Goal: Book appointment/travel/reservation

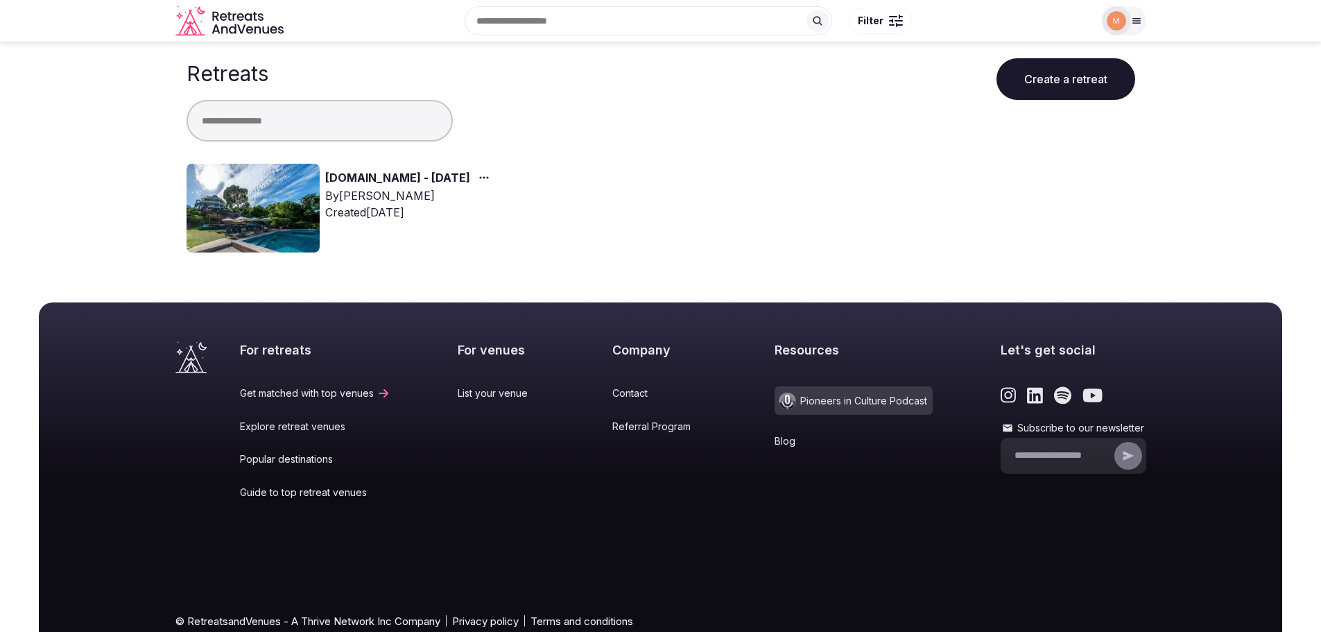
click at [281, 197] on img at bounding box center [253, 208] width 133 height 89
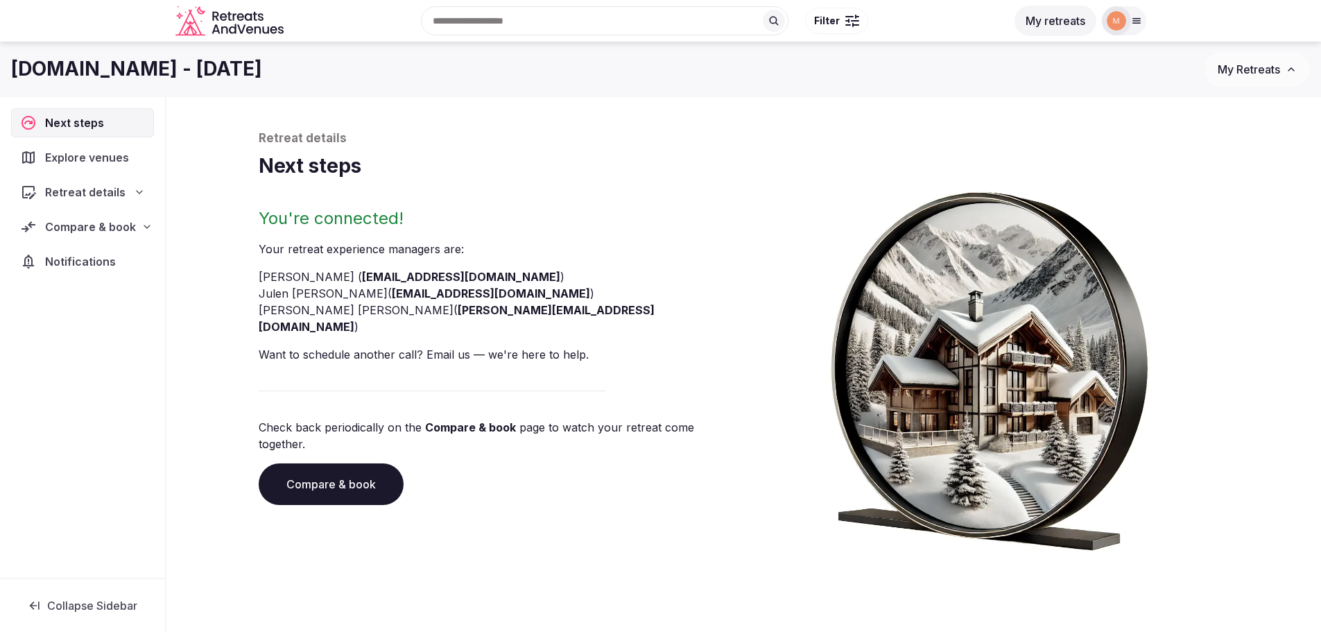
click at [128, 162] on span "Explore venues" at bounding box center [89, 157] width 89 height 17
click at [137, 191] on icon at bounding box center [140, 192] width 6 height 3
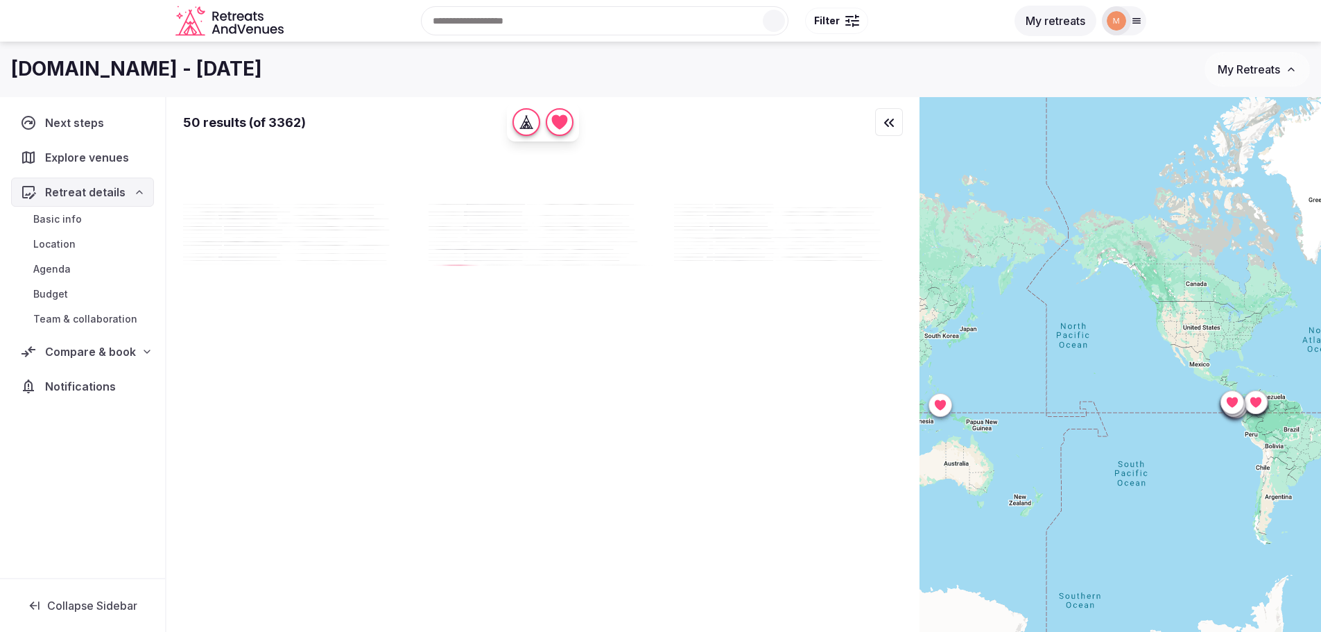
click at [103, 353] on span "Compare & book" at bounding box center [90, 351] width 91 height 17
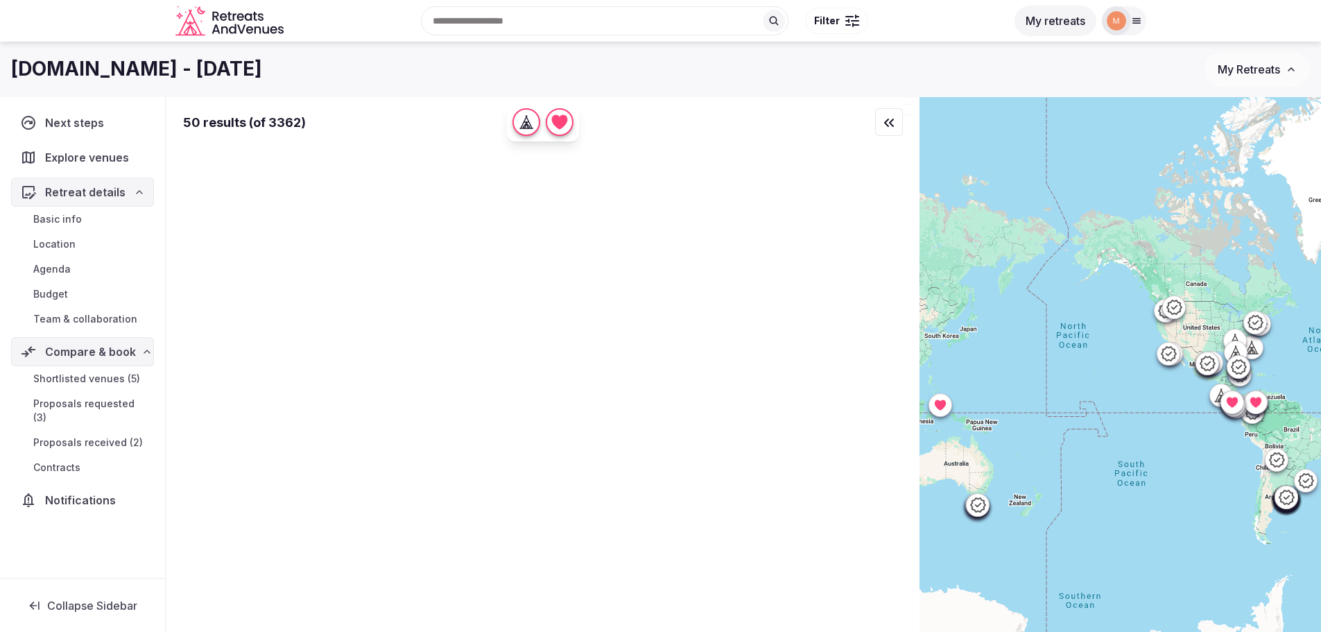
click at [110, 436] on span "Proposals received (2)" at bounding box center [88, 443] width 110 height 14
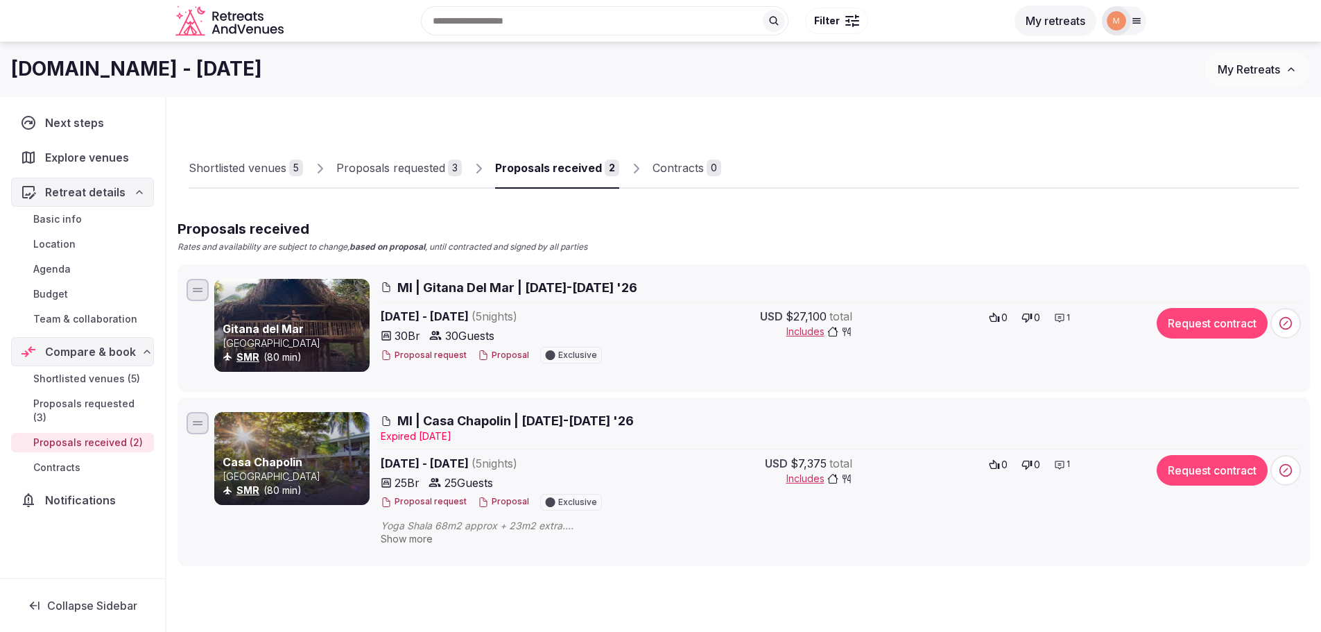
click at [975, 587] on div "Shortlisted venues 5 Proposals requested 3 Proposals received 2 Contracts 0 Pro…" at bounding box center [743, 403] width 1155 height 613
drag, startPoint x: 422, startPoint y: 417, endPoint x: 507, endPoint y: 422, distance: 85.5
click at [507, 422] on span "MI | Casa Chapolin | [DATE]-[DATE] '26" at bounding box center [515, 420] width 236 height 17
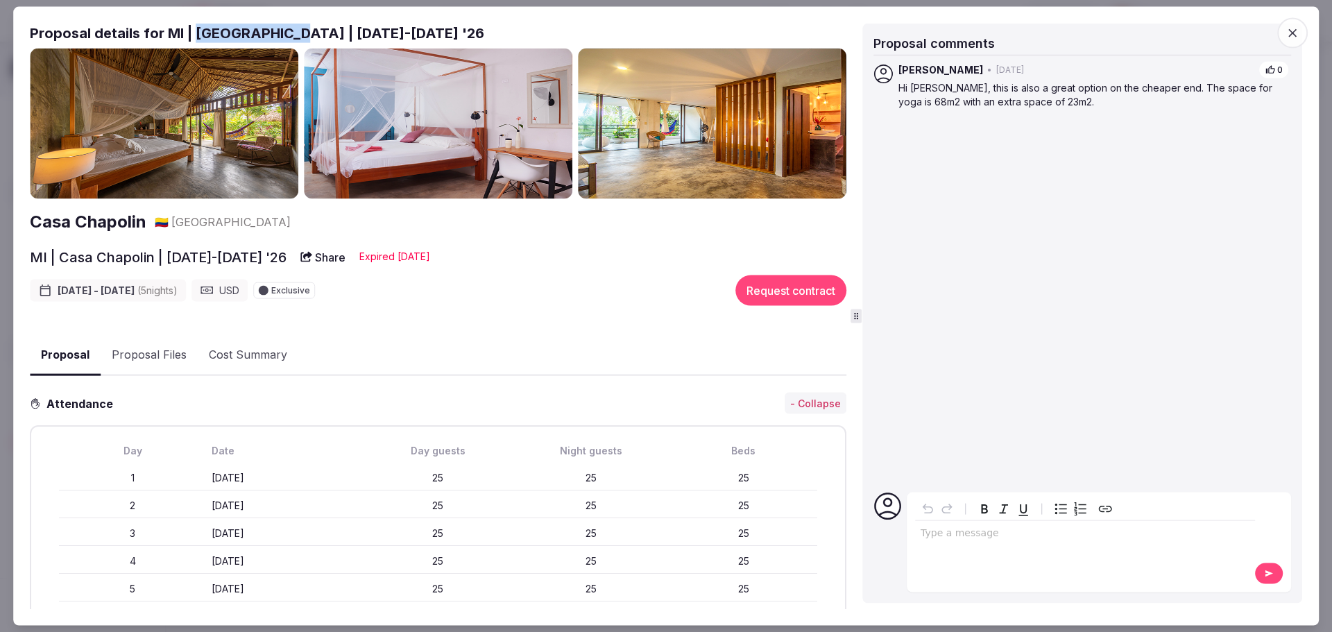
drag, startPoint x: 291, startPoint y: 31, endPoint x: 198, endPoint y: 28, distance: 93.7
click at [198, 28] on h2 "Proposal details for MI | [GEOGRAPHIC_DATA] | [DATE]-[DATE] '26" at bounding box center [438, 32] width 816 height 19
copy h2 "Casa Chapolin"
click at [725, 137] on img at bounding box center [712, 123] width 268 height 151
click at [725, 167] on img at bounding box center [712, 123] width 268 height 151
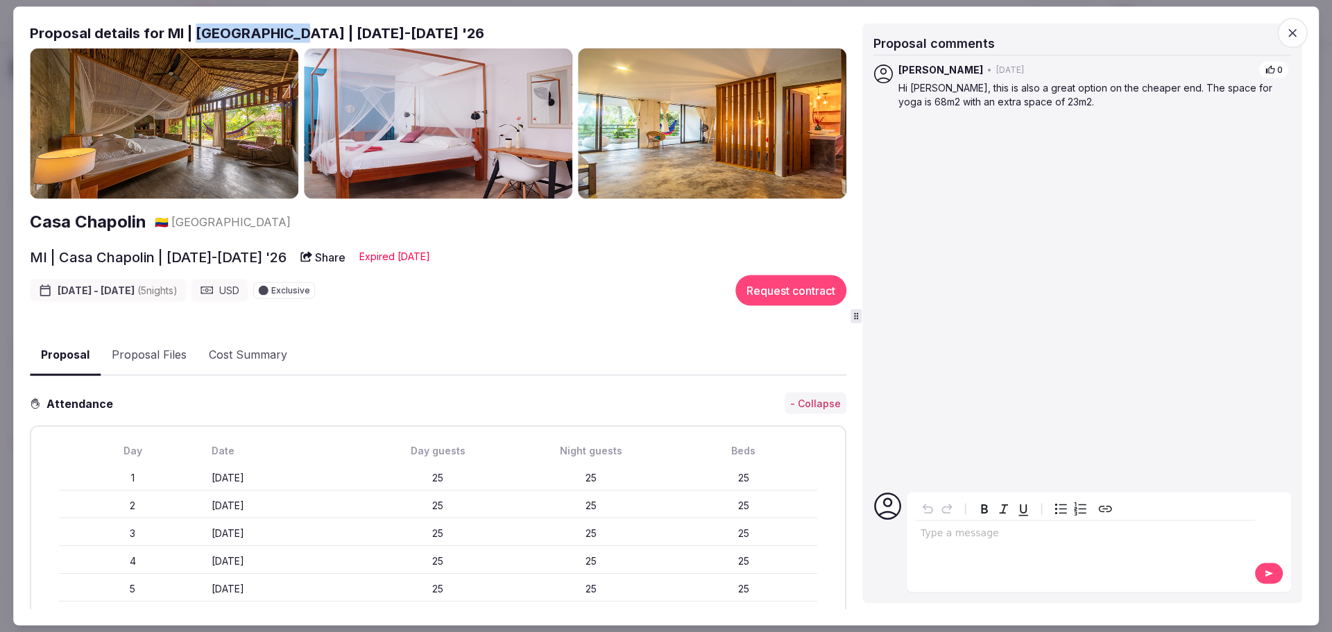
click at [709, 81] on img at bounding box center [712, 123] width 268 height 151
click at [1289, 35] on icon "button" at bounding box center [1292, 33] width 14 height 14
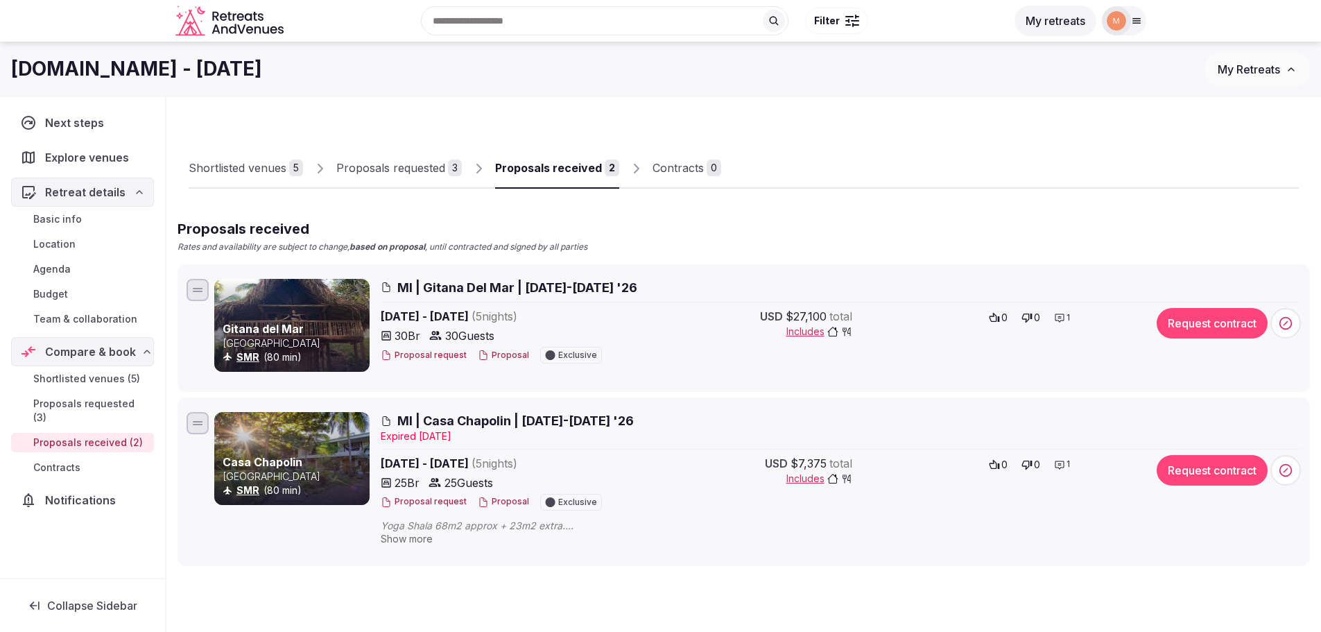
click at [320, 327] on h3 "Gitana del Mar" at bounding box center [295, 328] width 144 height 15
click at [450, 282] on span "MI | Gitana Del Mar | [DATE]-[DATE] '26" at bounding box center [517, 287] width 240 height 17
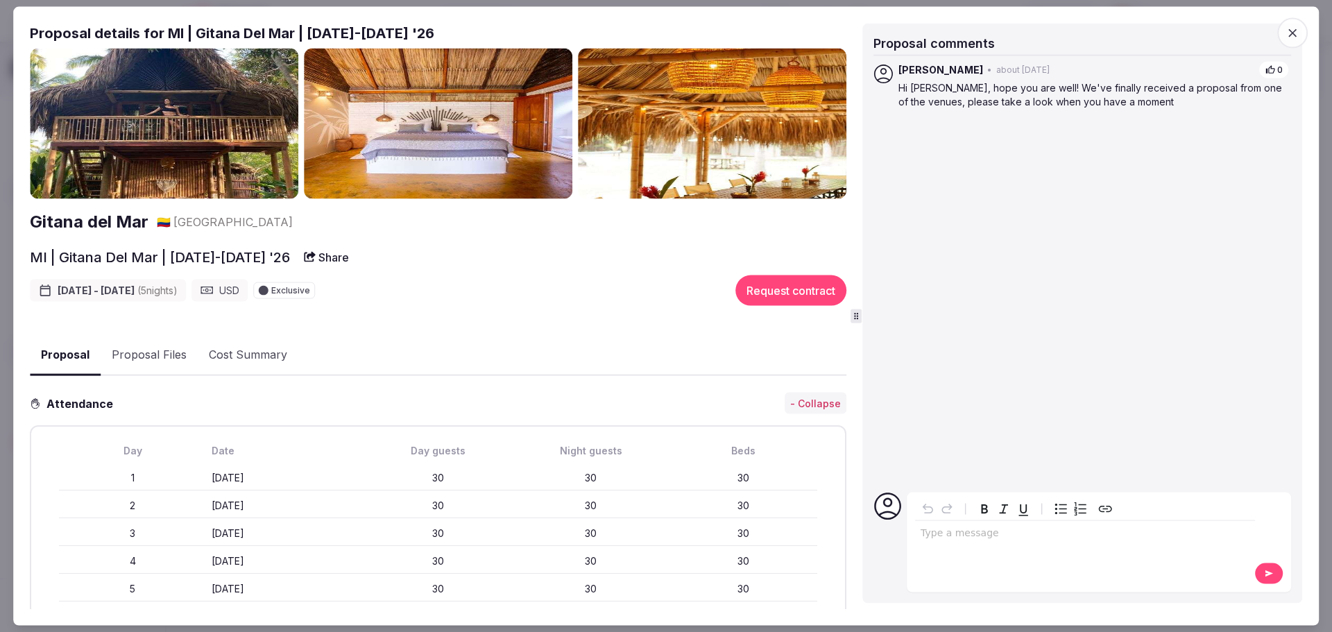
click at [741, 145] on img at bounding box center [712, 123] width 268 height 151
click at [1302, 32] on span "button" at bounding box center [1292, 32] width 31 height 31
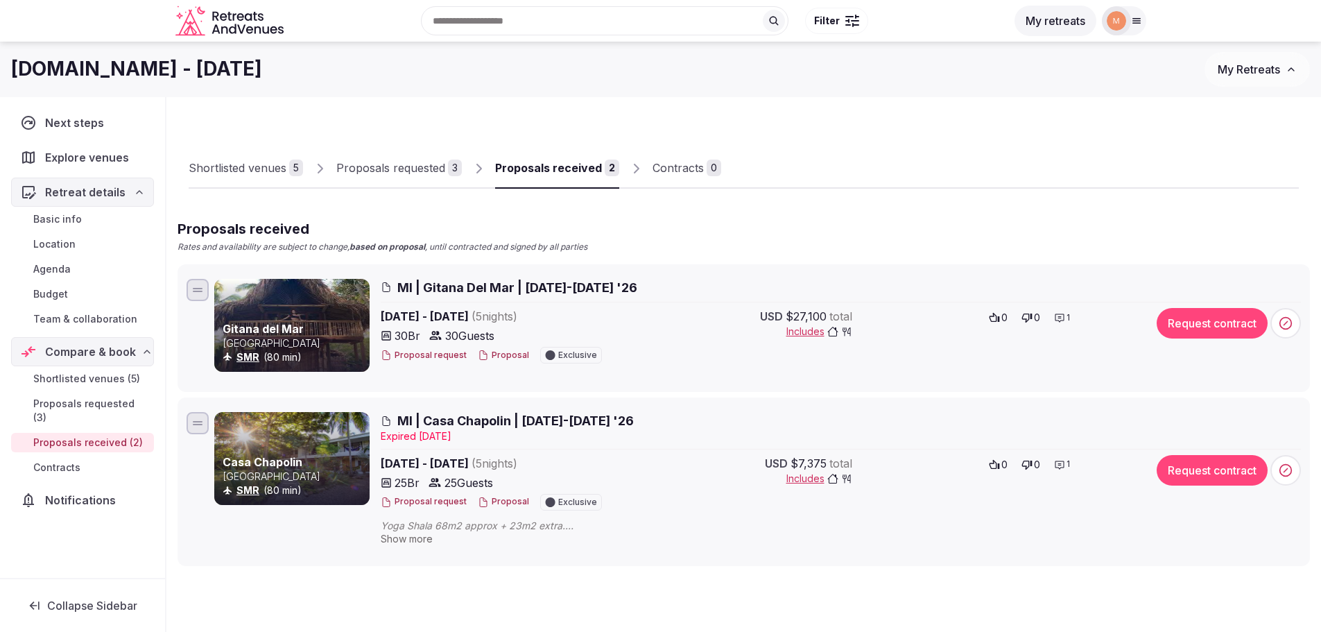
click at [478, 423] on span "MI | Casa Chapolin | [DATE]-[DATE] '26" at bounding box center [515, 420] width 236 height 17
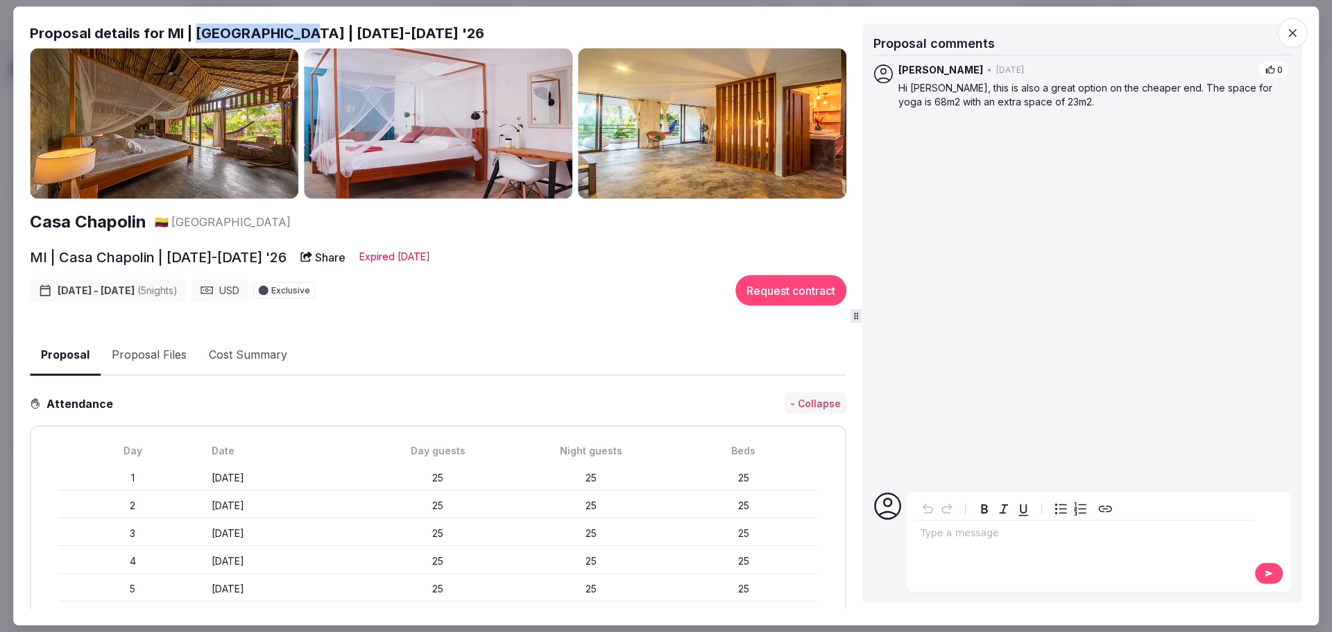
drag, startPoint x: 291, startPoint y: 30, endPoint x: 197, endPoint y: 33, distance: 94.4
click at [197, 33] on h2 "Proposal details for MI | [GEOGRAPHIC_DATA] | [DATE]-[DATE] '26" at bounding box center [438, 32] width 816 height 19
copy h2 "Casa Chapolin"
click at [1300, 39] on span "button" at bounding box center [1292, 32] width 31 height 31
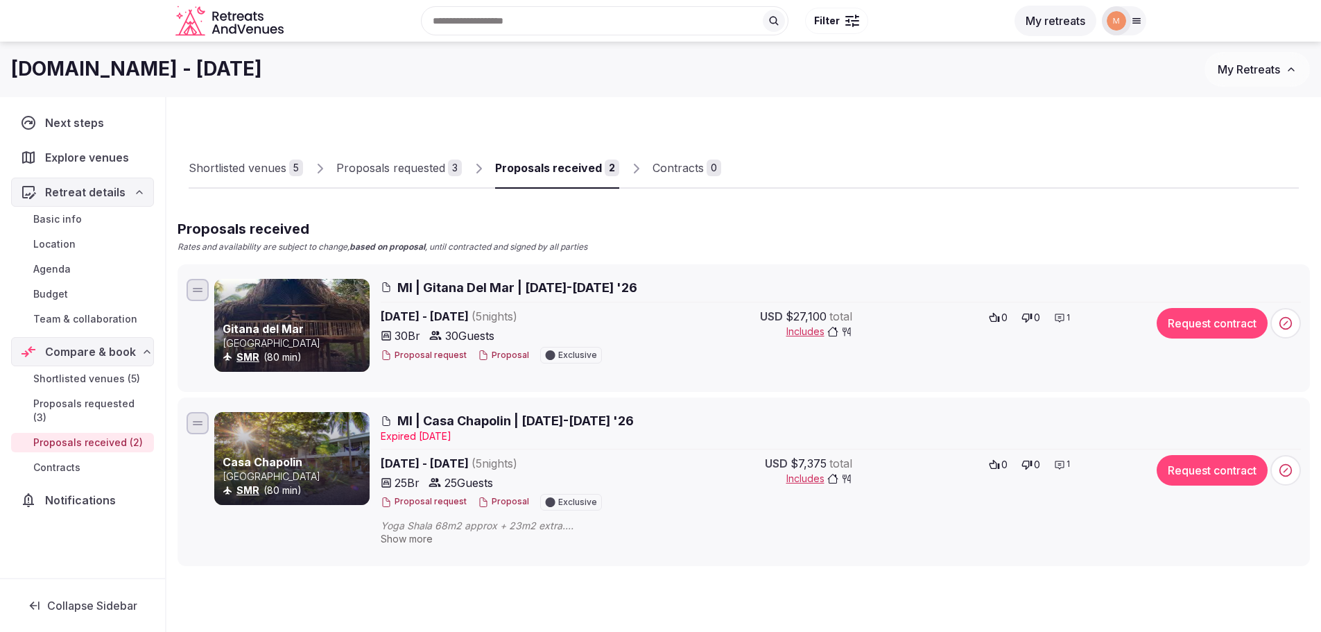
click at [496, 285] on span "MI | Gitana Del Mar | [DATE]-[DATE] '26" at bounding box center [517, 287] width 240 height 17
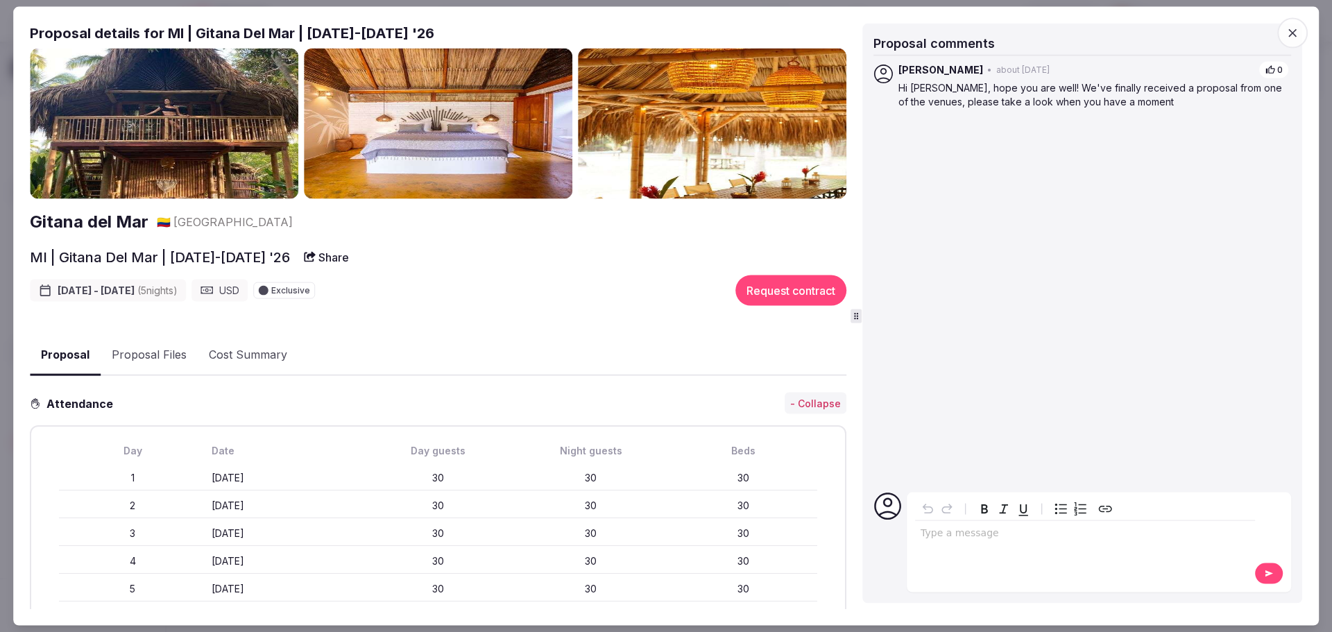
click at [1291, 31] on icon "button" at bounding box center [1292, 33] width 14 height 14
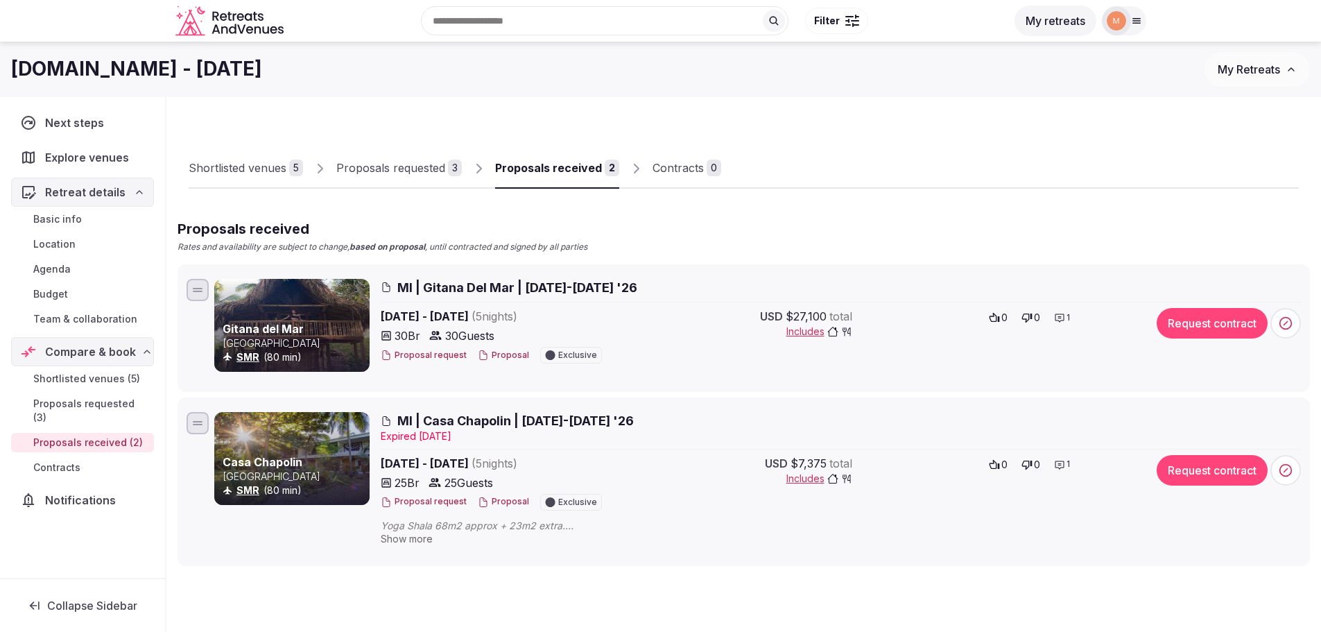
click at [436, 173] on div "Proposals requested" at bounding box center [390, 168] width 109 height 17
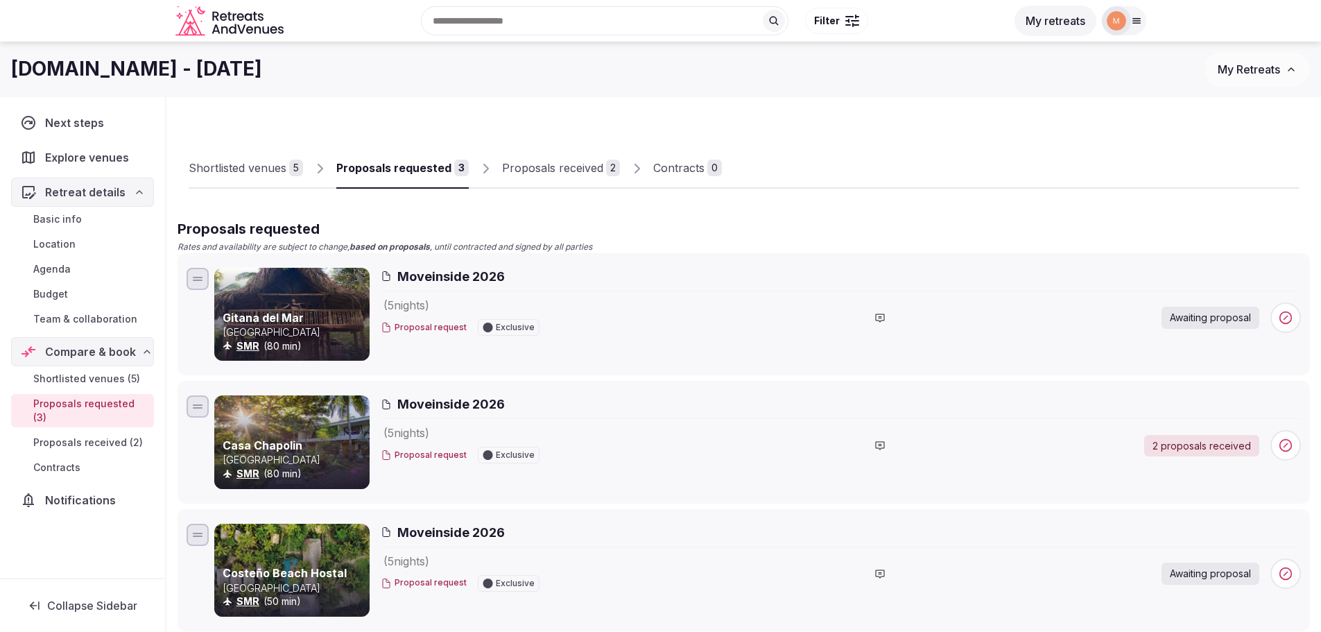
click at [274, 166] on div "Shortlisted venues" at bounding box center [238, 168] width 98 height 17
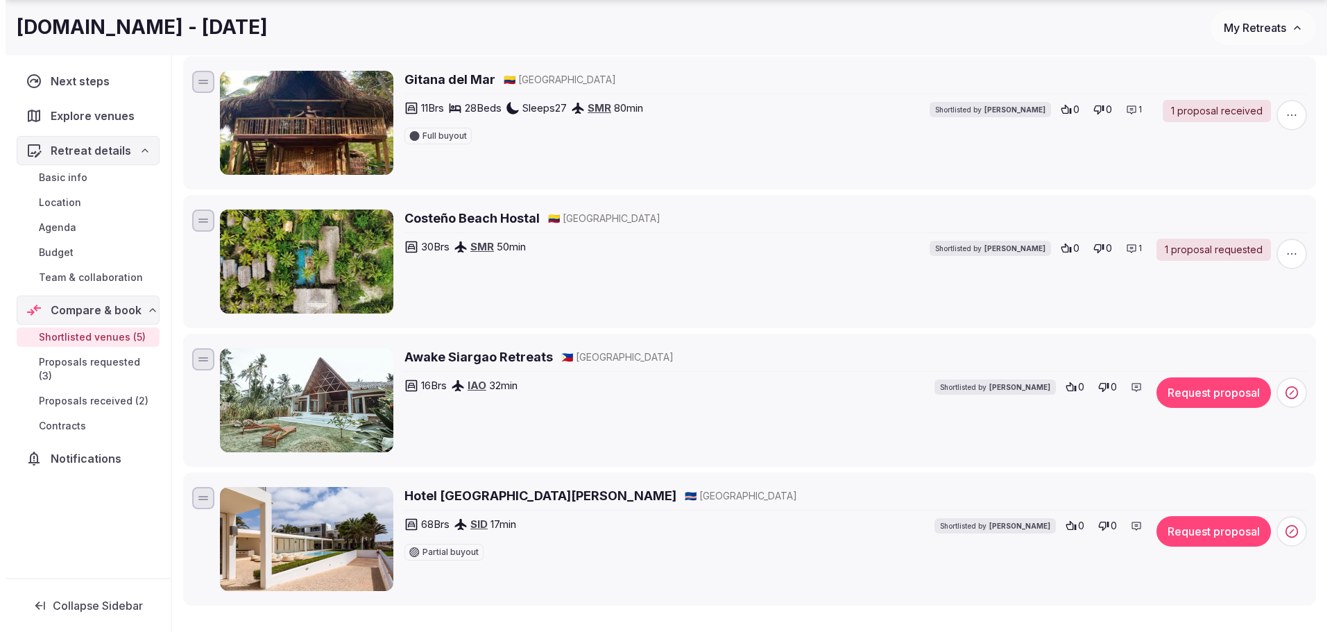
scroll to position [416, 0]
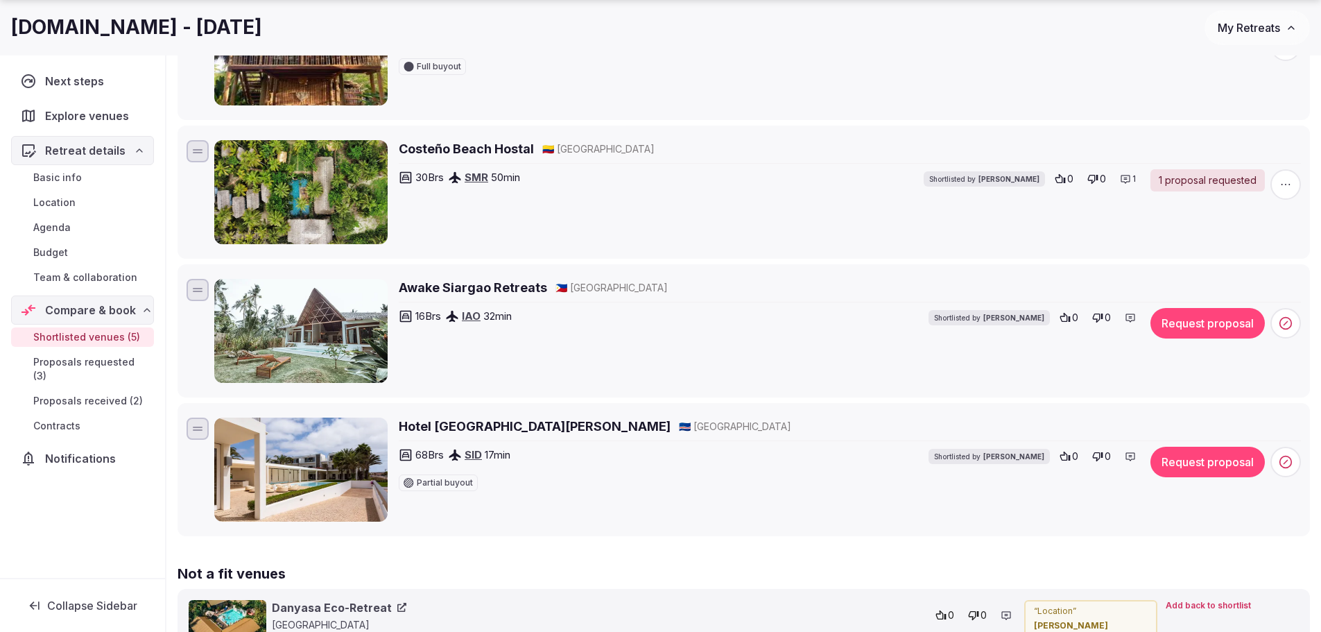
click at [1206, 333] on button "Request proposal" at bounding box center [1208, 323] width 114 height 31
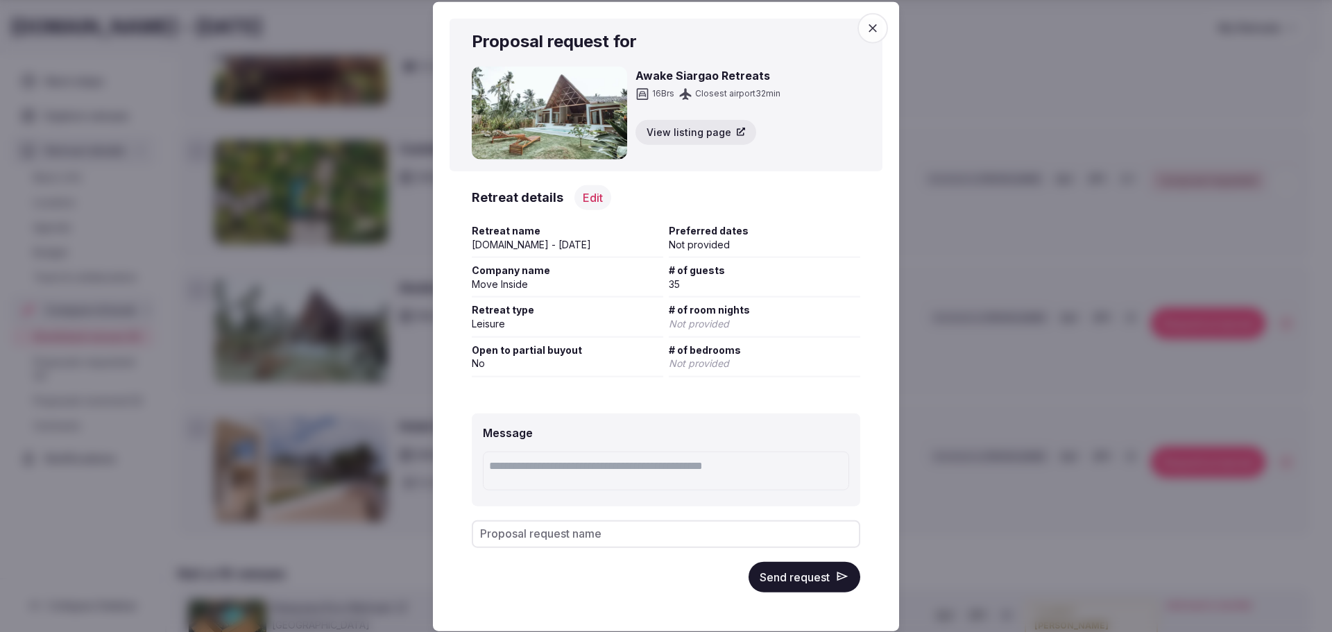
click at [578, 198] on button "Edit" at bounding box center [592, 196] width 37 height 25
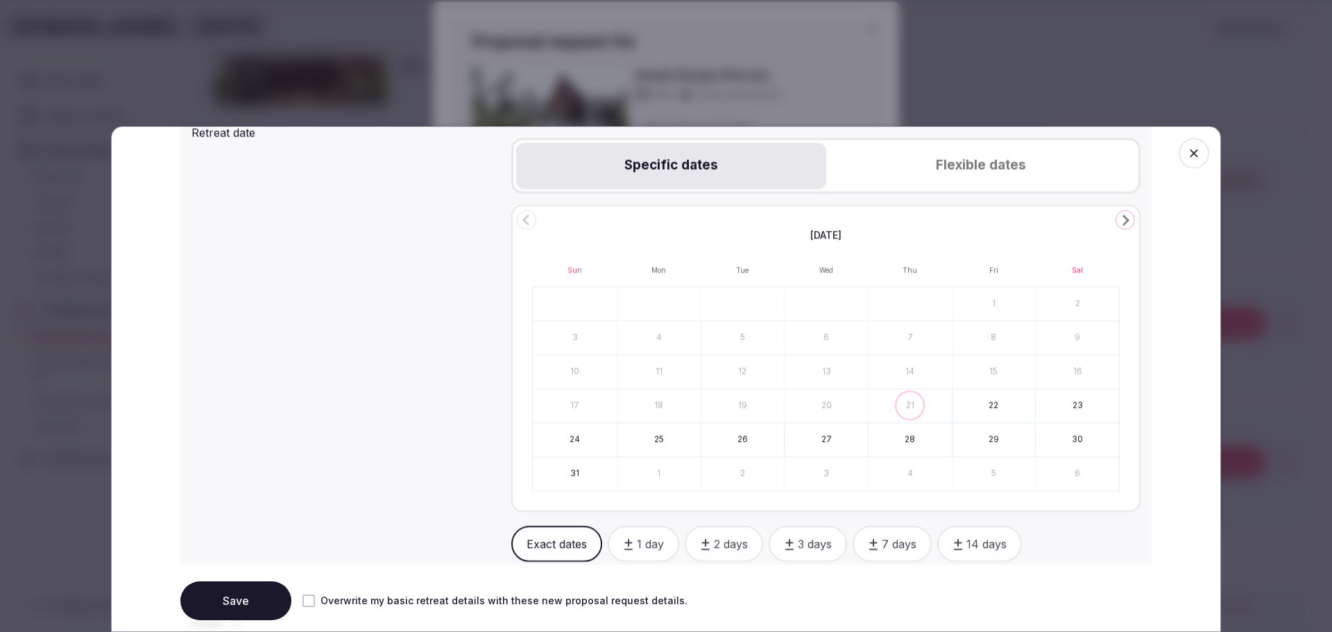
scroll to position [624, 0]
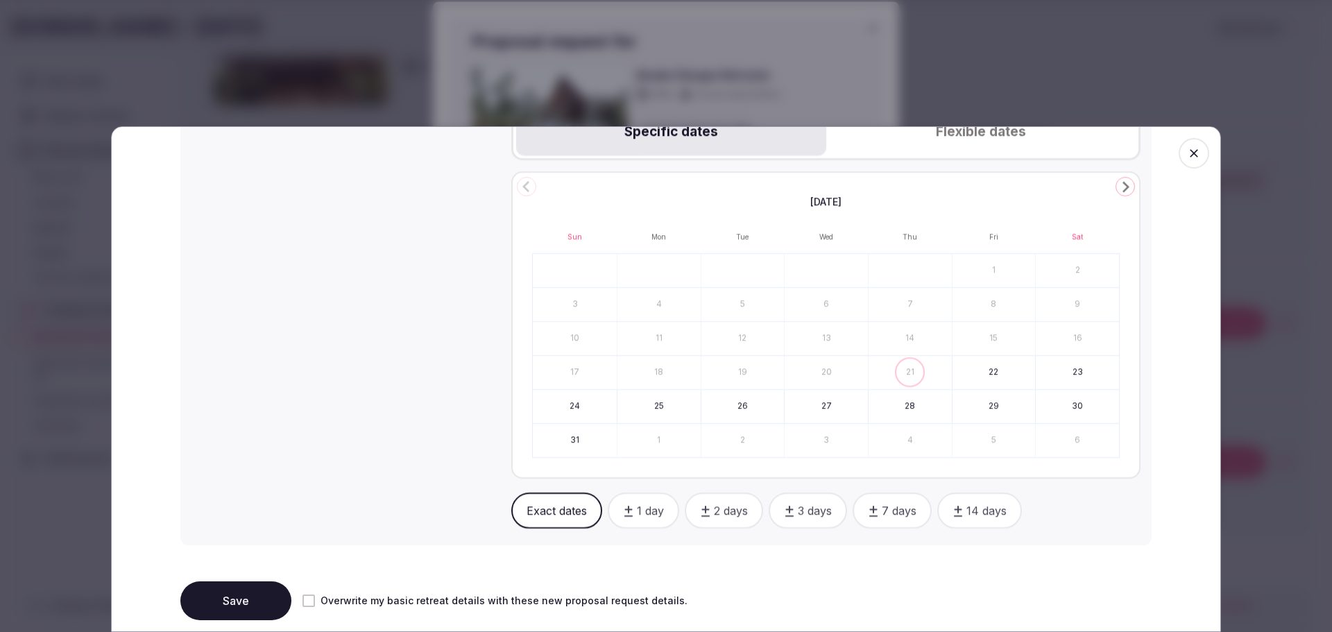
click at [1117, 190] on icon "Go to the Next Month" at bounding box center [1125, 186] width 17 height 17
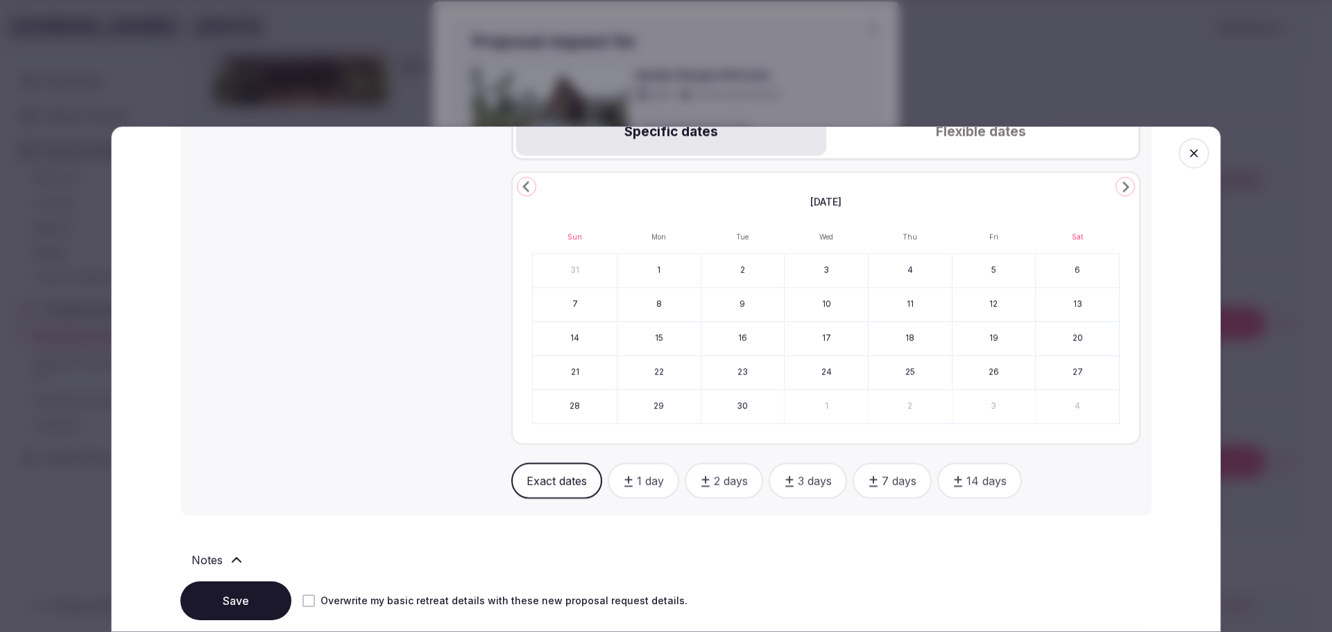
click at [1117, 190] on icon "Go to the Next Month" at bounding box center [1125, 186] width 17 height 17
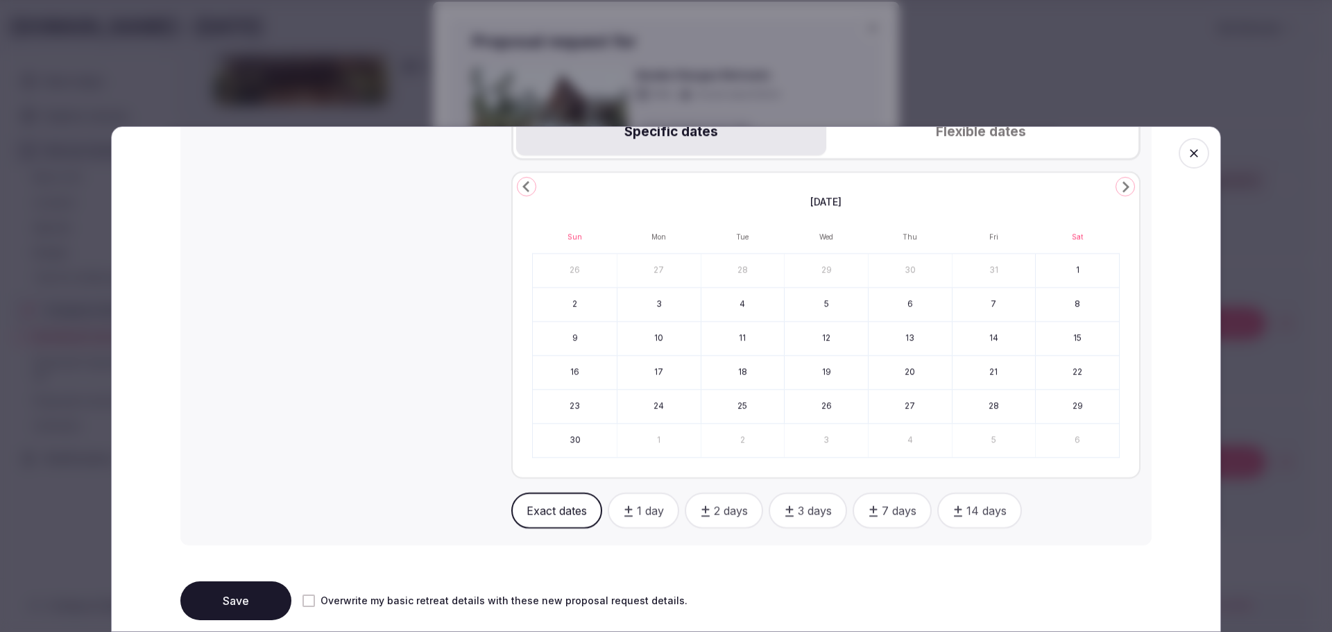
click at [1117, 190] on icon "Go to the Next Month" at bounding box center [1125, 186] width 17 height 17
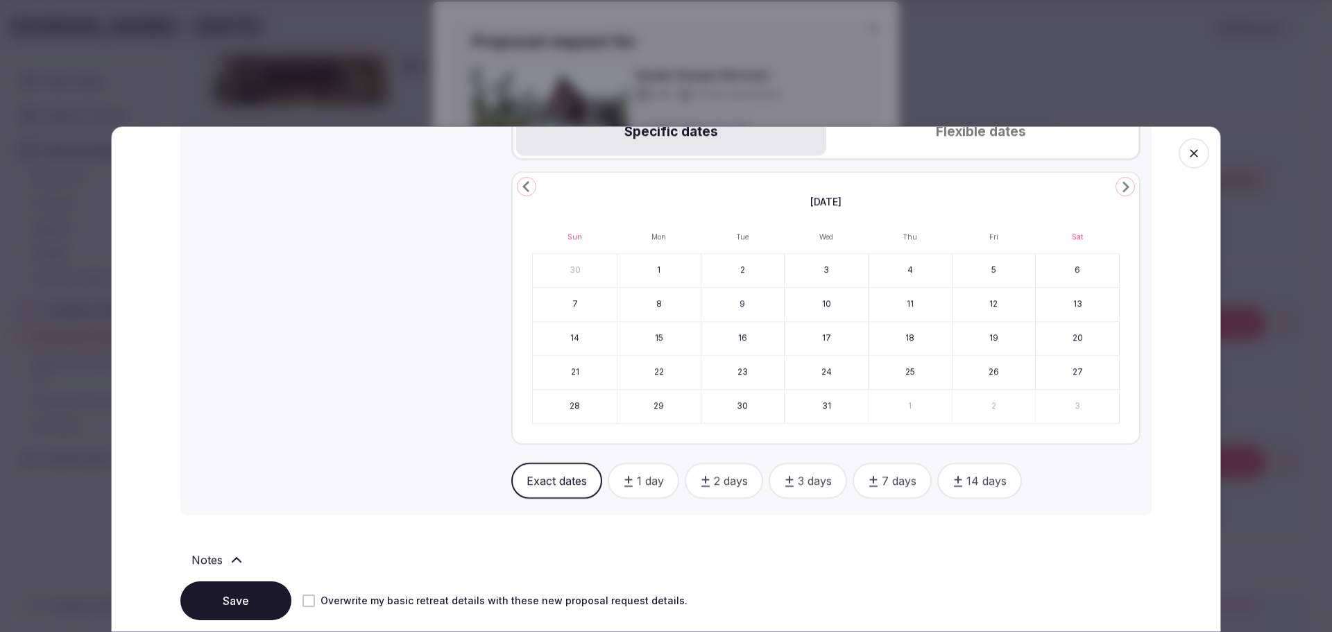
click at [1117, 190] on icon "Go to the Next Month" at bounding box center [1125, 186] width 17 height 17
click at [736, 300] on button "7" at bounding box center [742, 304] width 83 height 33
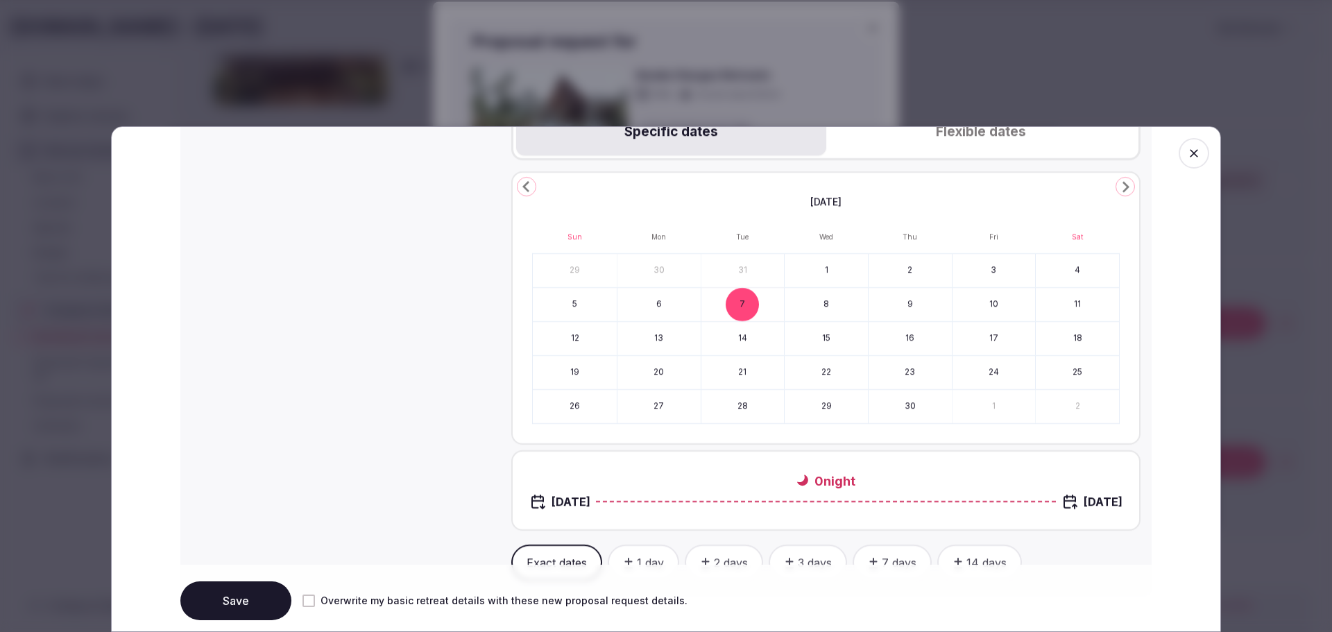
click at [742, 334] on button "14" at bounding box center [742, 338] width 83 height 33
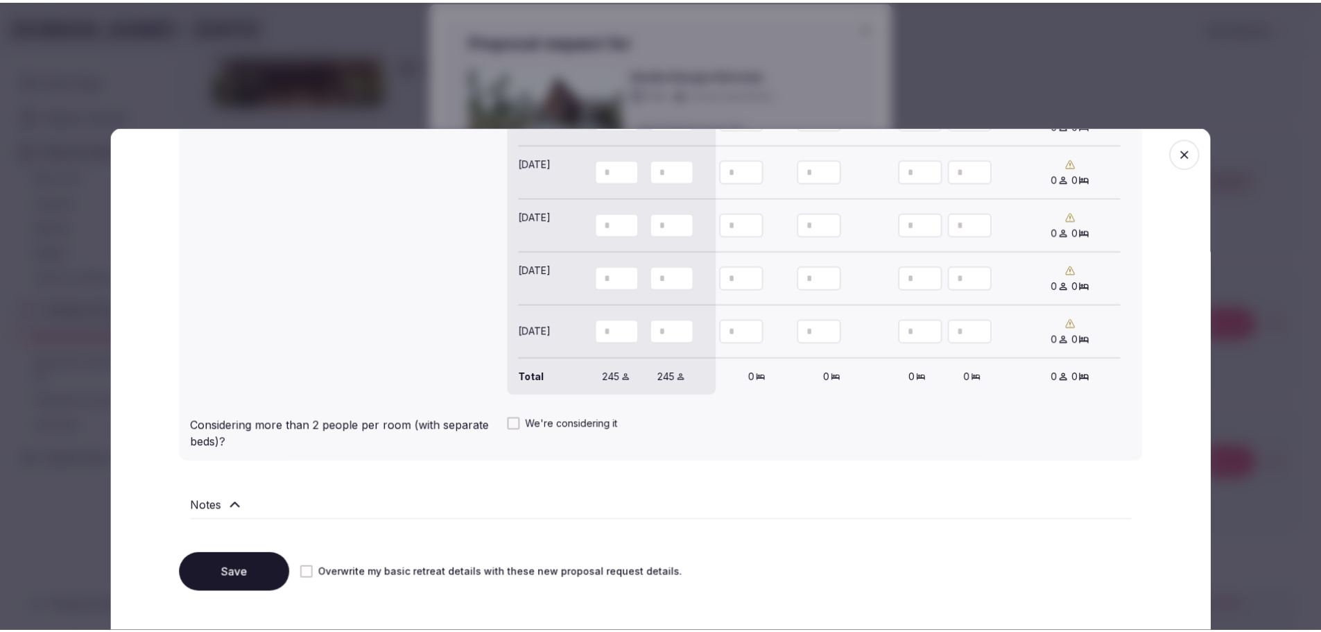
scroll to position [1491, 0]
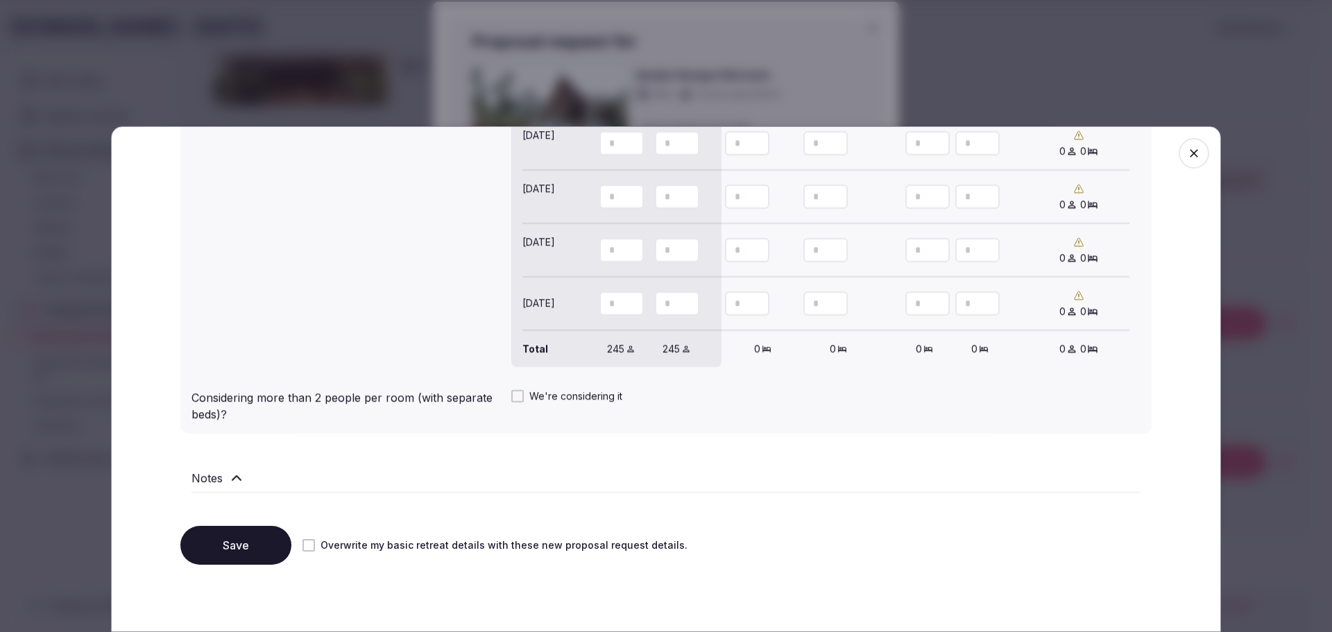
click at [257, 540] on button "Save" at bounding box center [235, 545] width 111 height 39
click at [511, 393] on button "We're considering it" at bounding box center [517, 396] width 12 height 12
click at [511, 394] on button "We're considering it" at bounding box center [517, 396] width 12 height 12
click at [264, 540] on button "Save" at bounding box center [235, 545] width 111 height 39
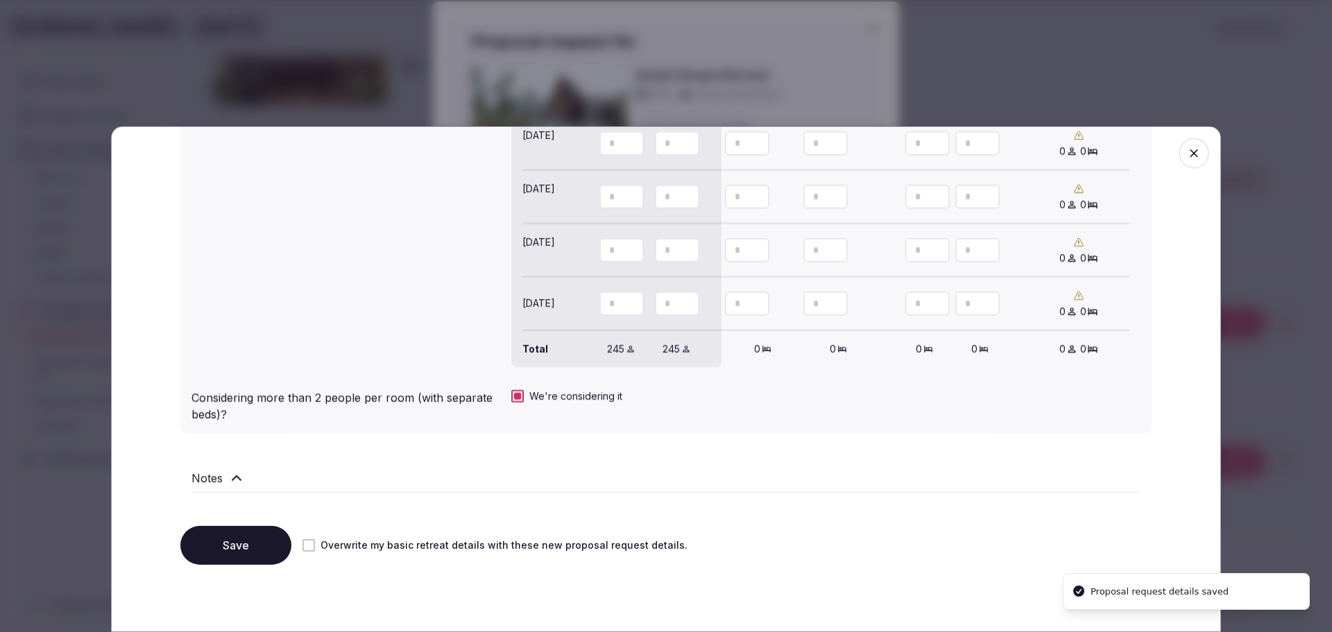
click at [1187, 154] on icon "button" at bounding box center [1194, 153] width 14 height 14
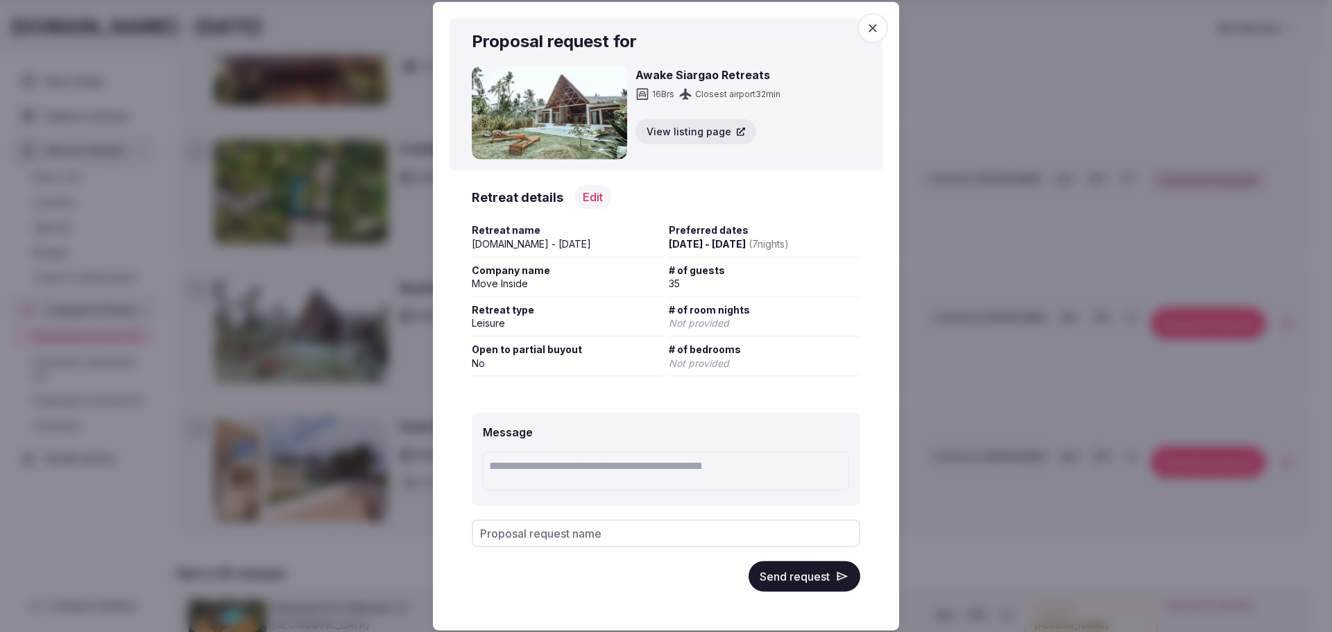
click at [802, 579] on button "Send request" at bounding box center [804, 576] width 112 height 31
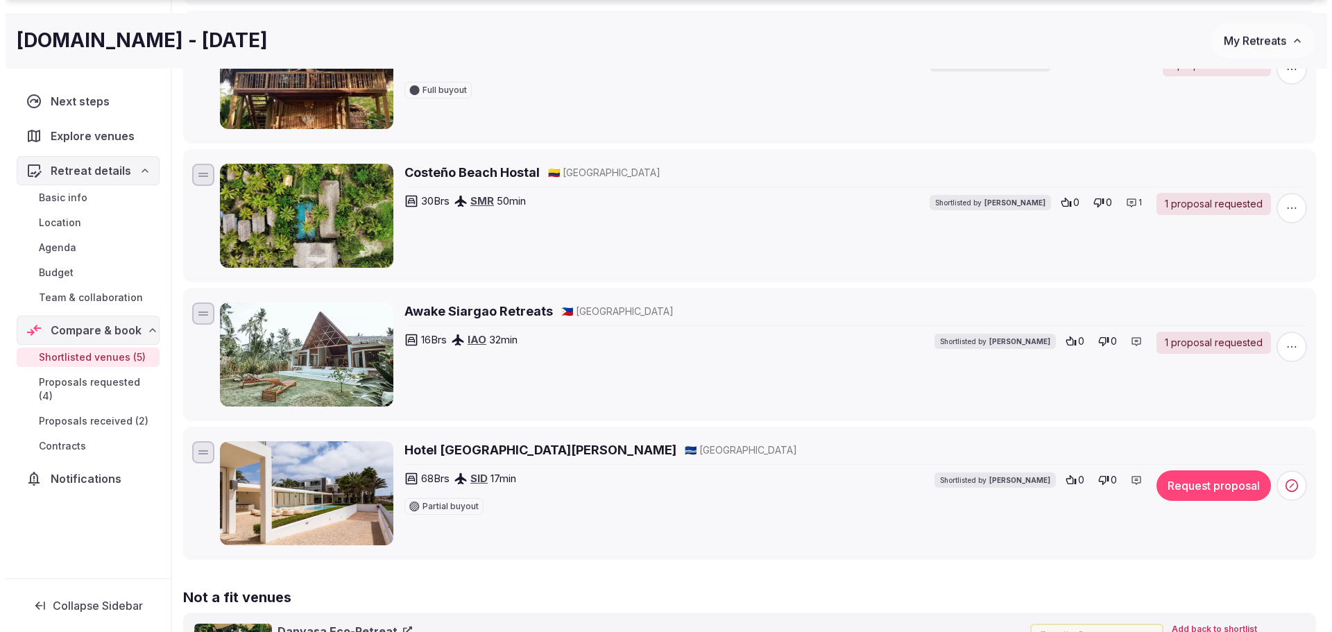
scroll to position [416, 0]
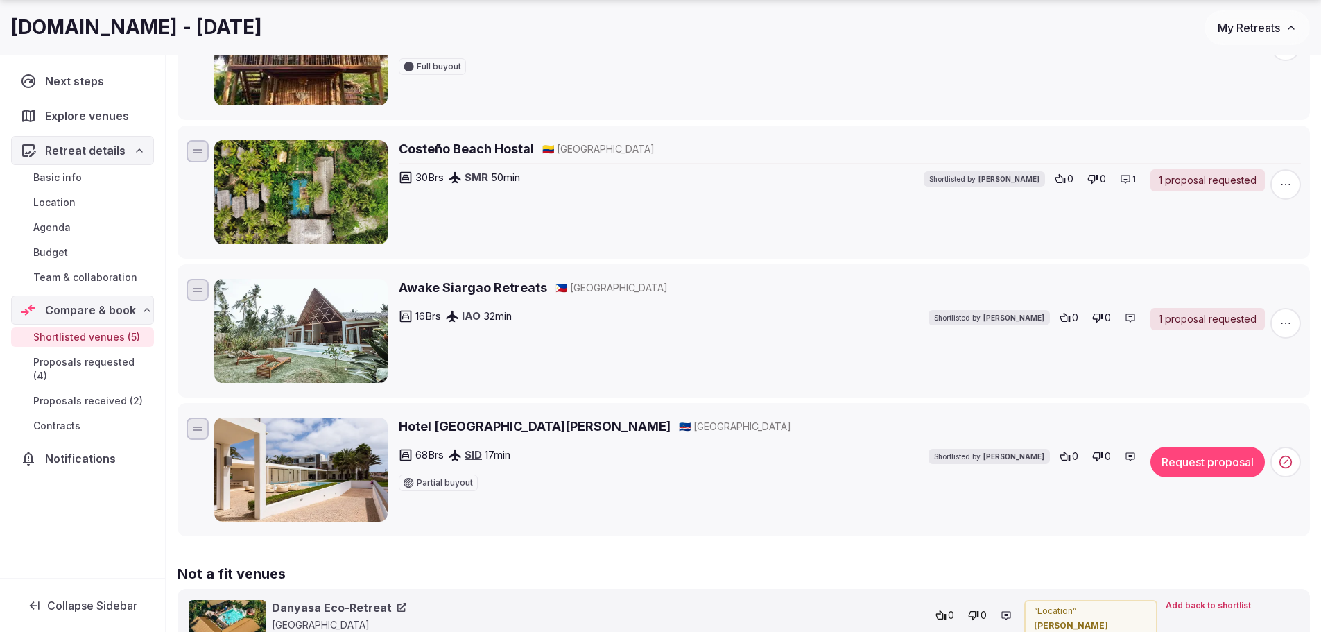
click at [1188, 466] on button "Request proposal" at bounding box center [1208, 462] width 114 height 31
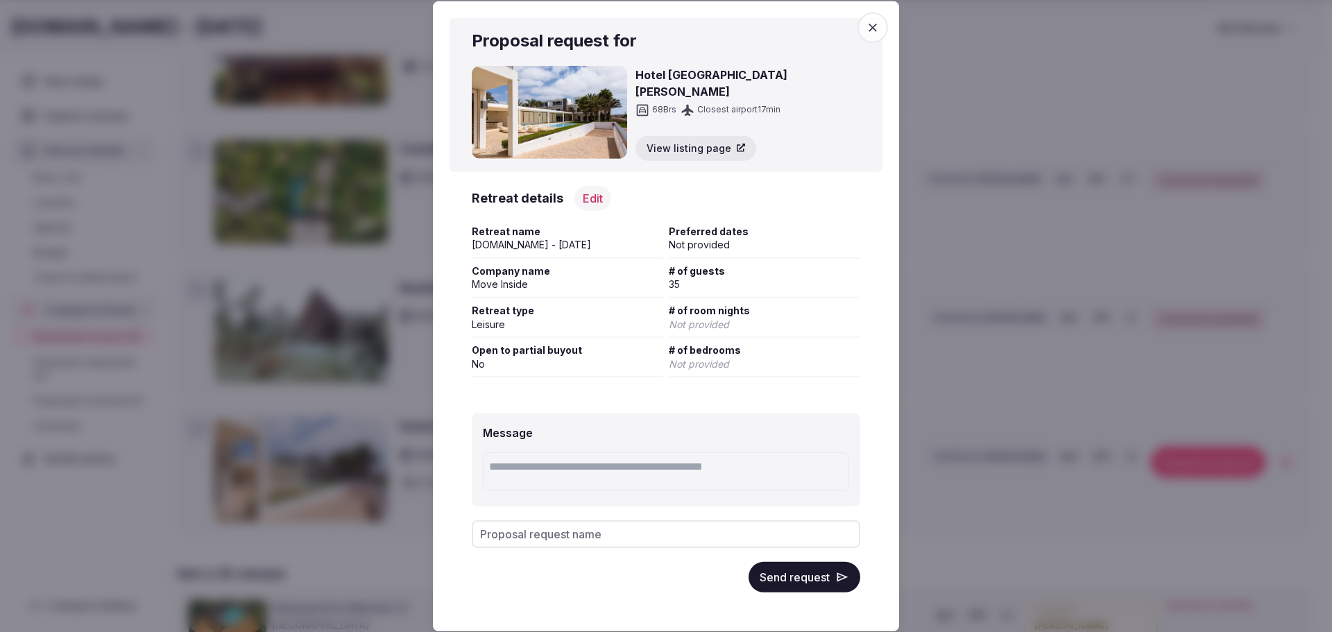
click at [593, 203] on button "Edit" at bounding box center [592, 197] width 37 height 25
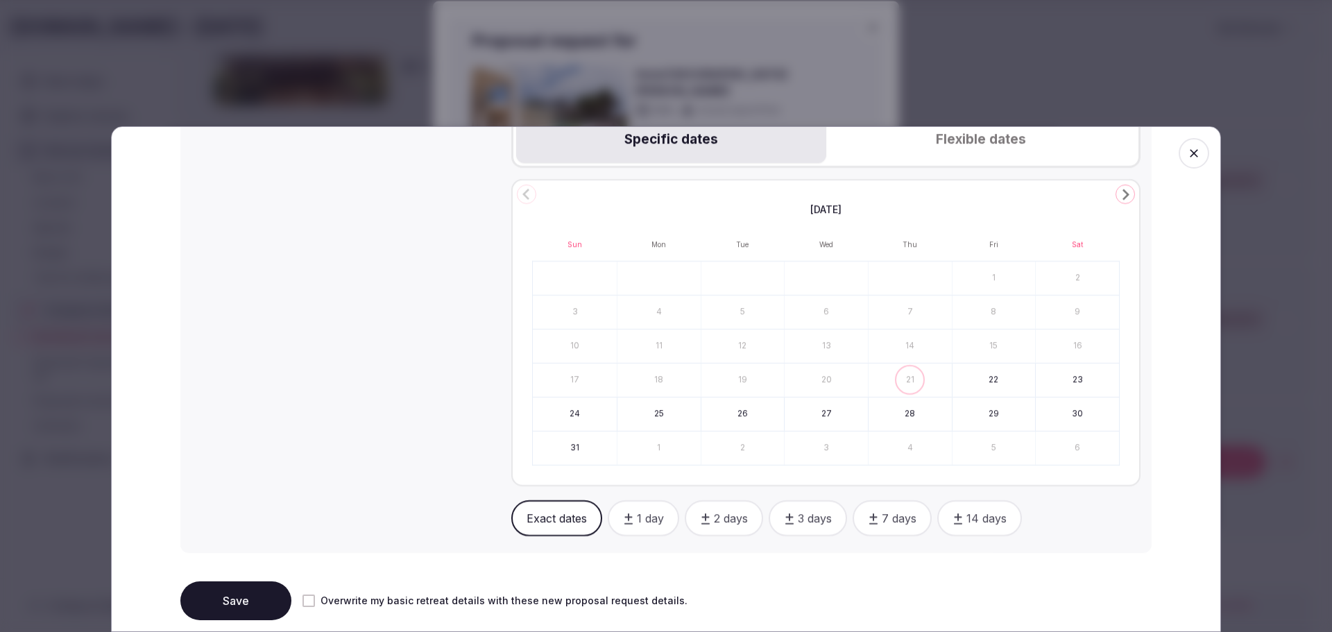
scroll to position [555, 0]
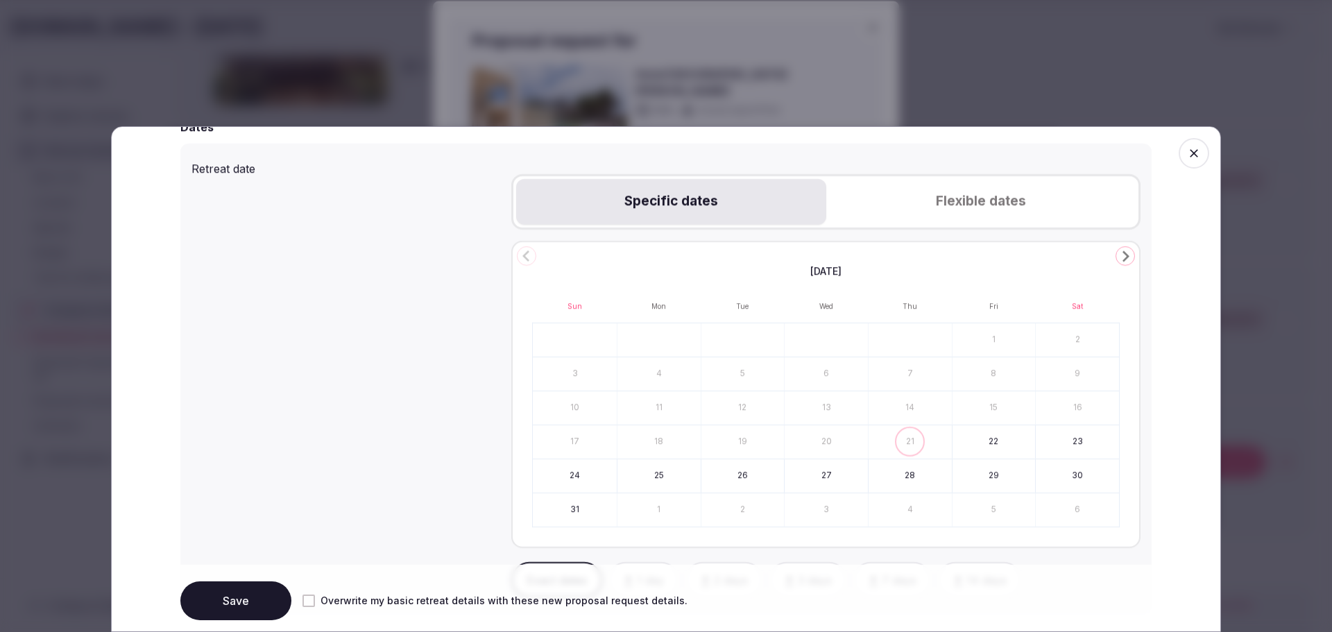
click at [1122, 258] on icon "Go to the Next Month" at bounding box center [1125, 256] width 17 height 17
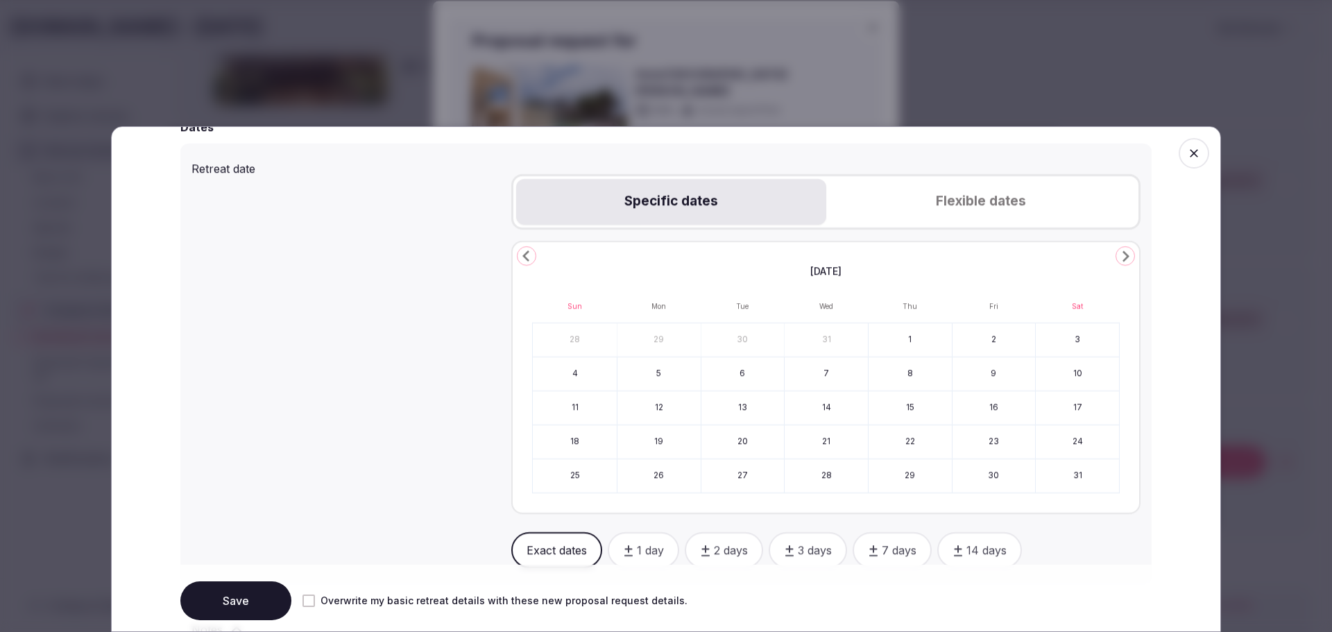
click at [1122, 258] on icon "Go to the Next Month" at bounding box center [1125, 256] width 17 height 17
click at [1025, 211] on button "Flexible dates" at bounding box center [980, 202] width 309 height 46
click at [721, 207] on button "Specific dates" at bounding box center [670, 202] width 309 height 46
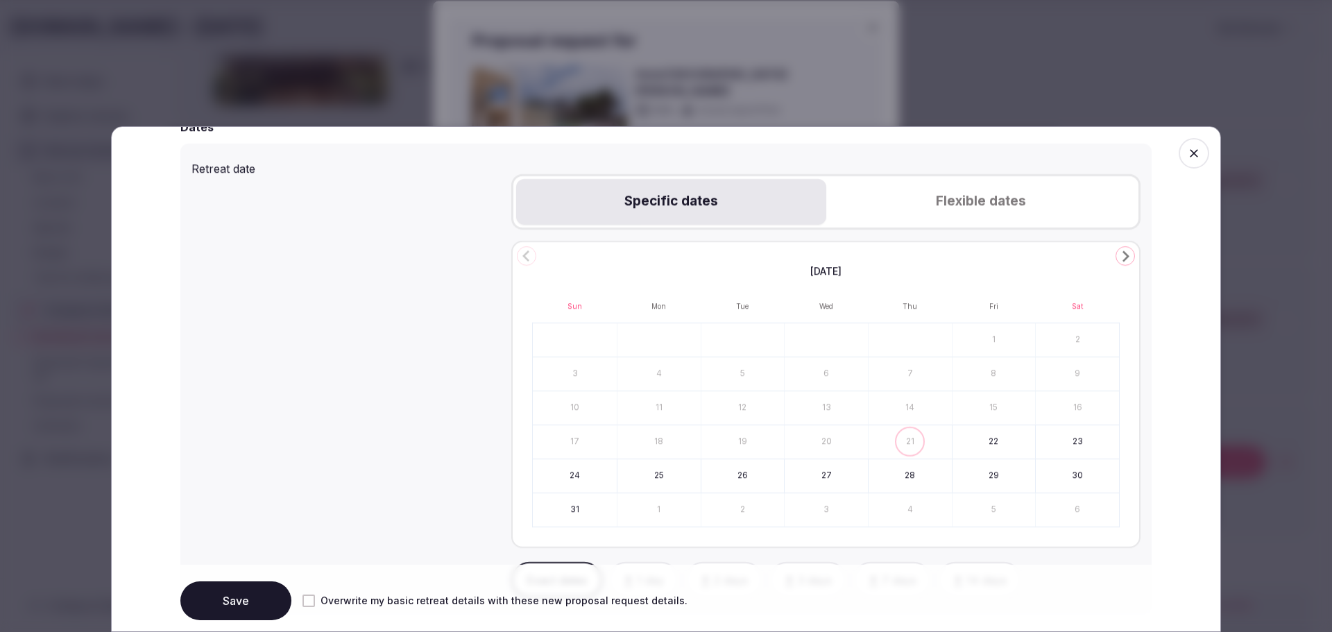
click at [1113, 262] on div "[DATE]" at bounding box center [825, 269] width 587 height 17
click at [1117, 262] on icon "Go to the Next Month" at bounding box center [1125, 256] width 17 height 17
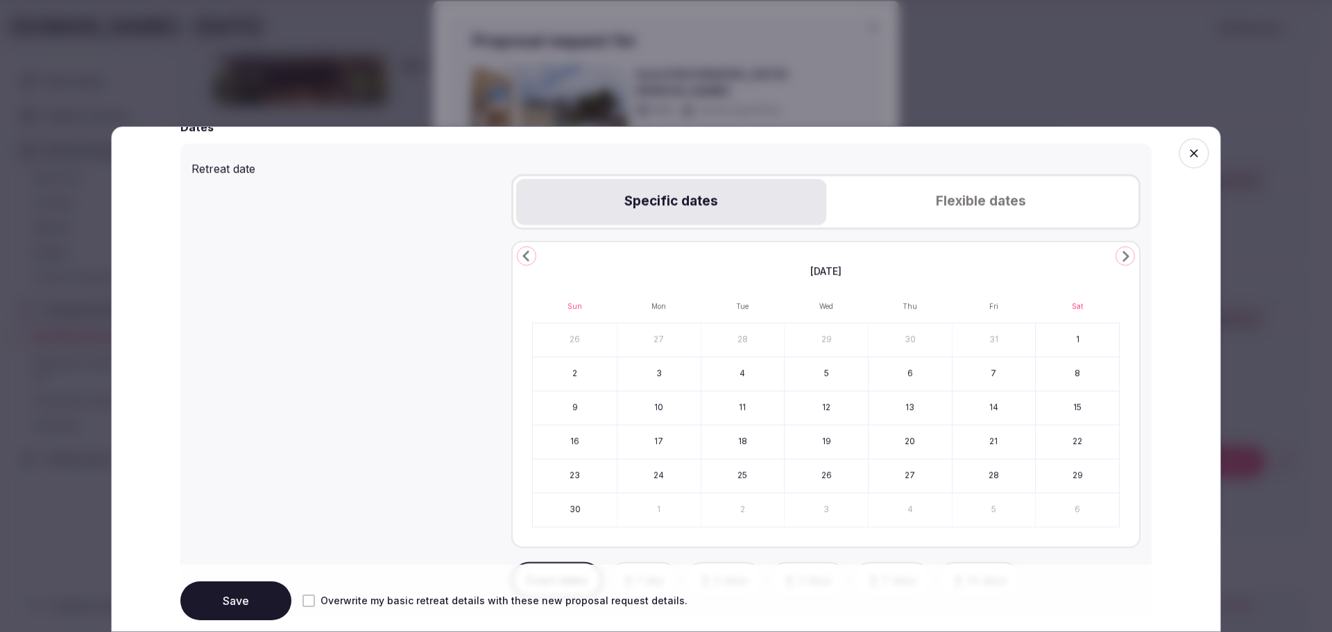
click at [1117, 262] on icon "Go to the Next Month" at bounding box center [1125, 256] width 17 height 17
click at [719, 377] on button "7" at bounding box center [742, 373] width 83 height 33
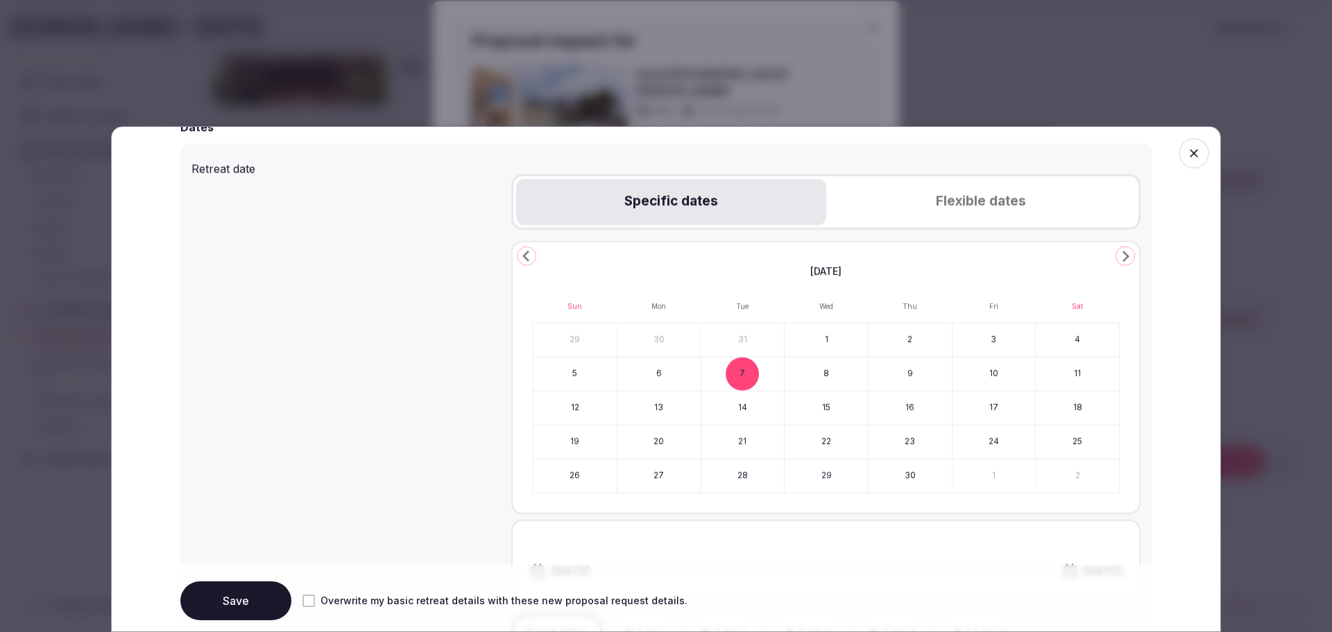
click at [749, 401] on button "14" at bounding box center [742, 407] width 83 height 33
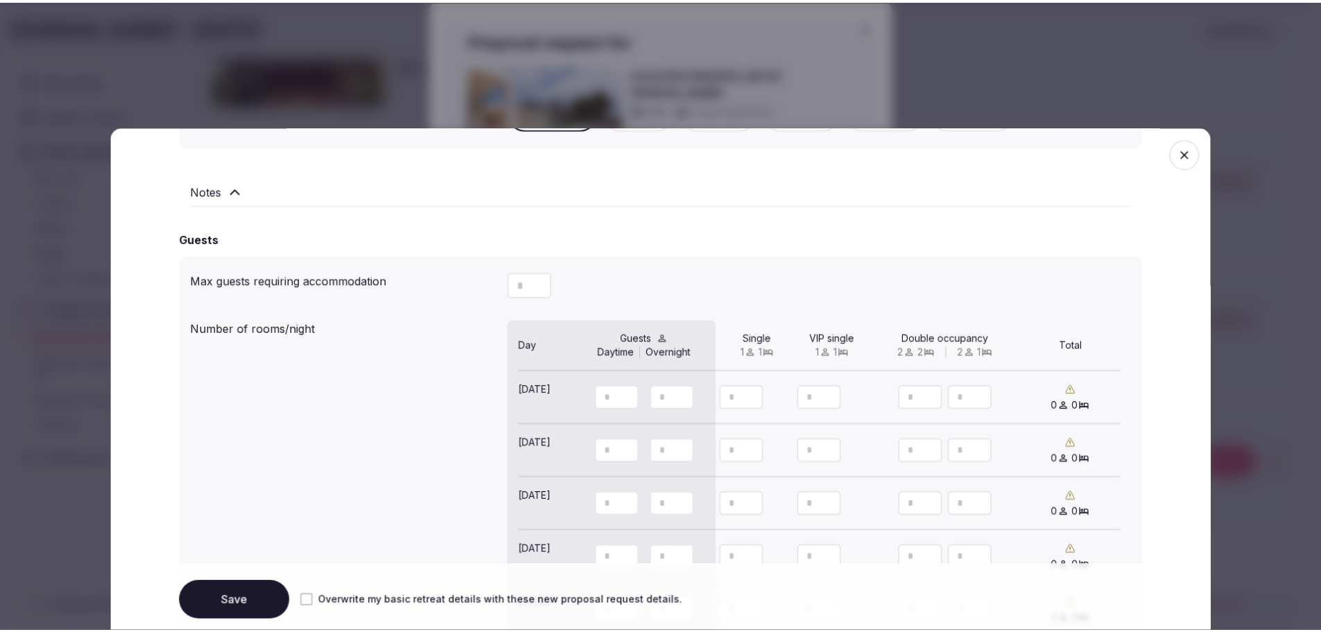
scroll to position [1491, 0]
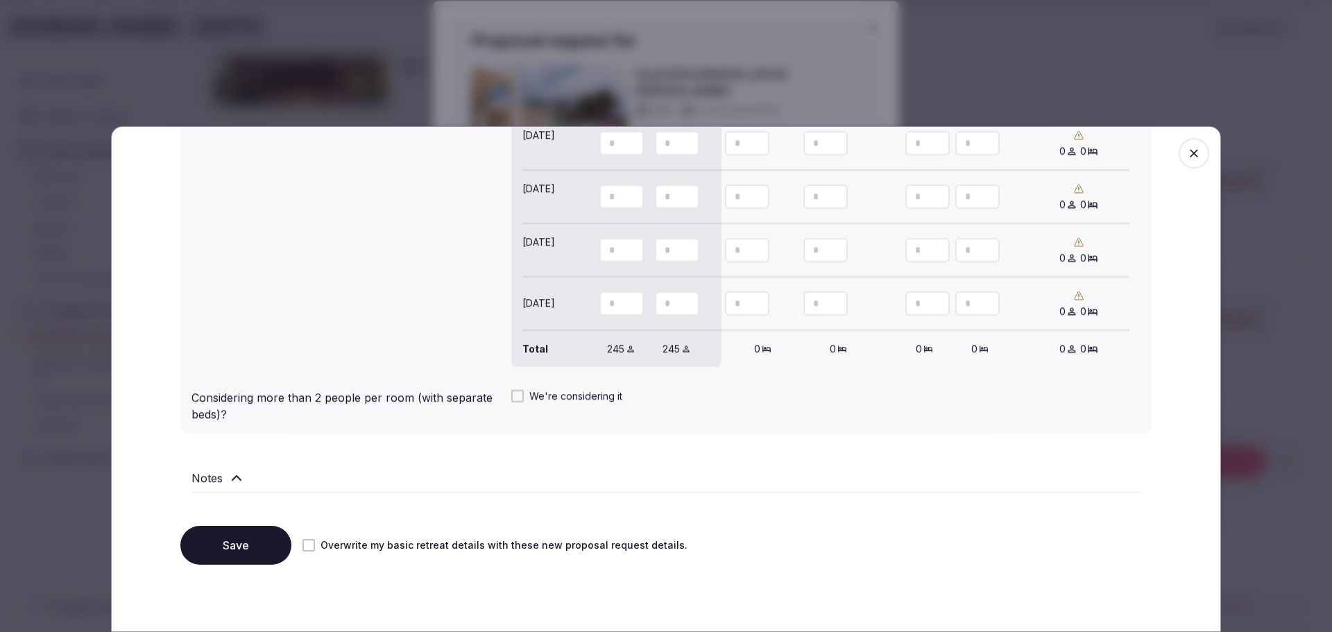
click at [227, 551] on button "Save" at bounding box center [235, 545] width 111 height 39
click at [1190, 157] on span "button" at bounding box center [1193, 153] width 31 height 31
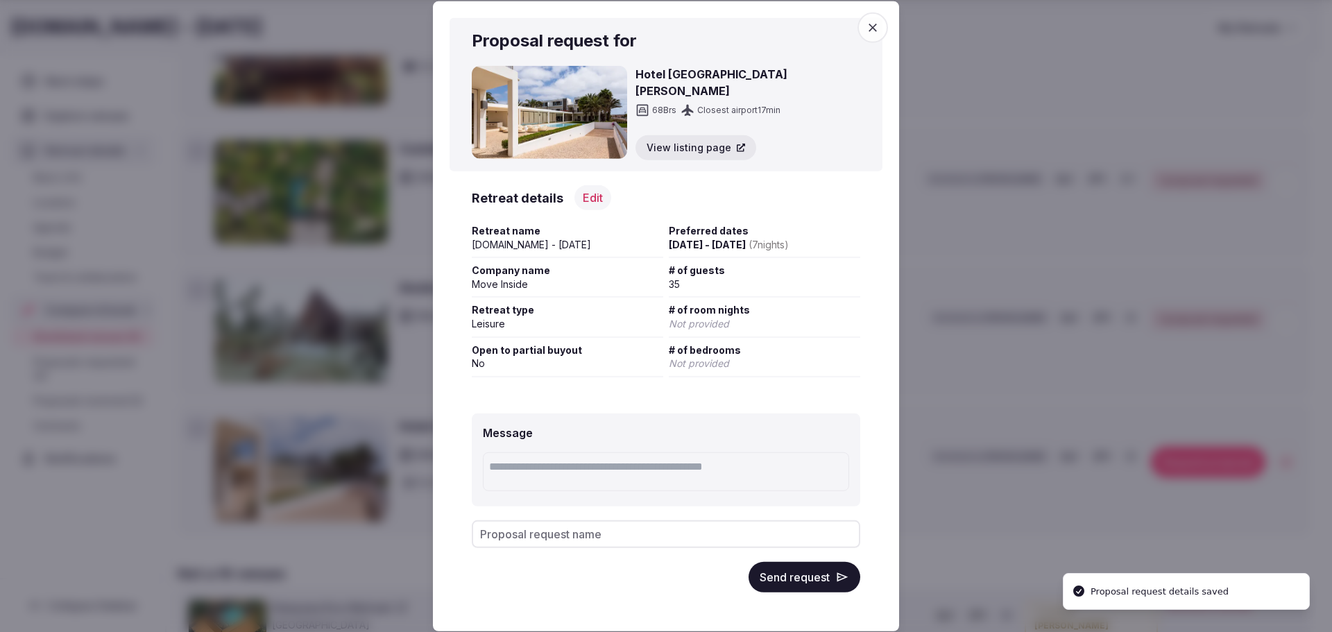
click at [800, 574] on button "Send request" at bounding box center [804, 577] width 112 height 31
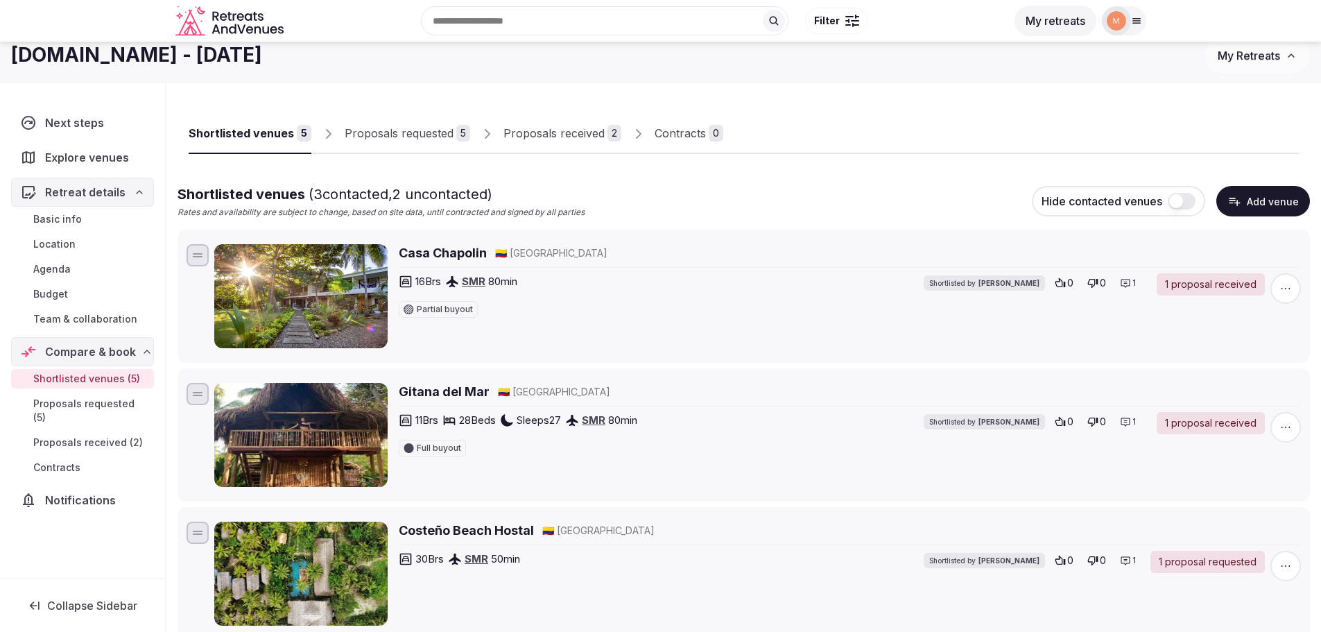
scroll to position [0, 0]
